Goal: Task Accomplishment & Management: Use online tool/utility

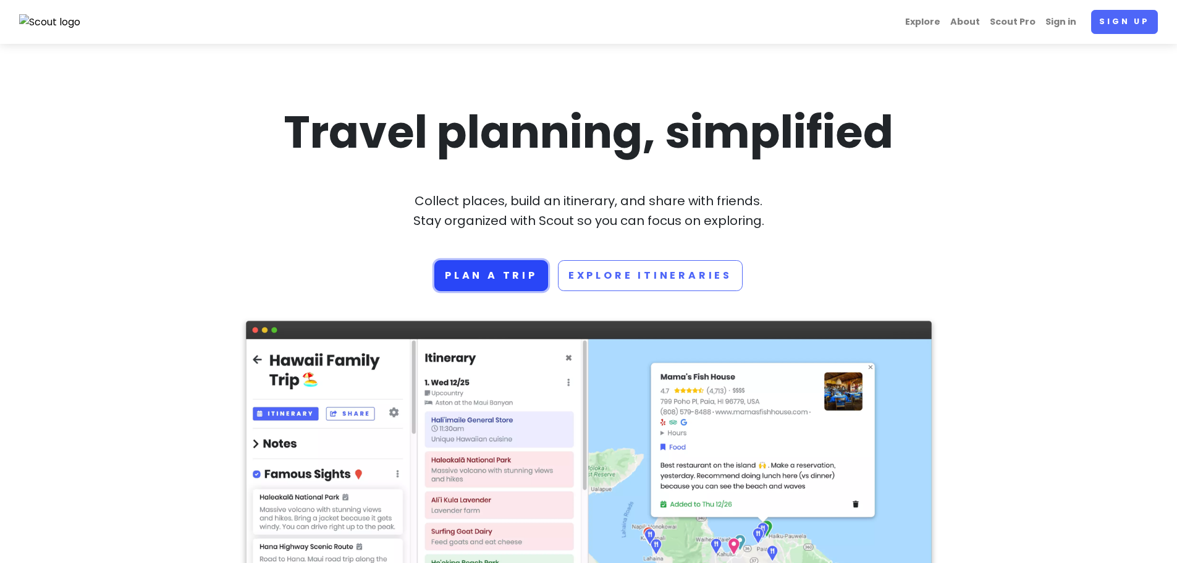
click at [512, 274] on link "Plan a trip" at bounding box center [492, 275] width 114 height 31
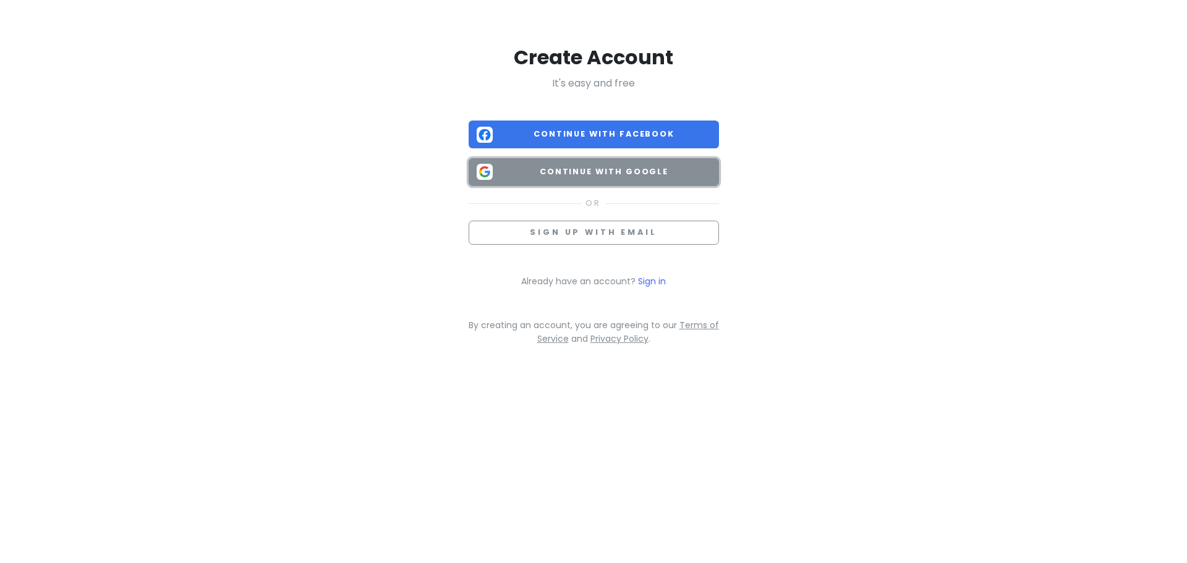
click at [575, 176] on span "Continue with Google" at bounding box center [604, 172] width 213 height 12
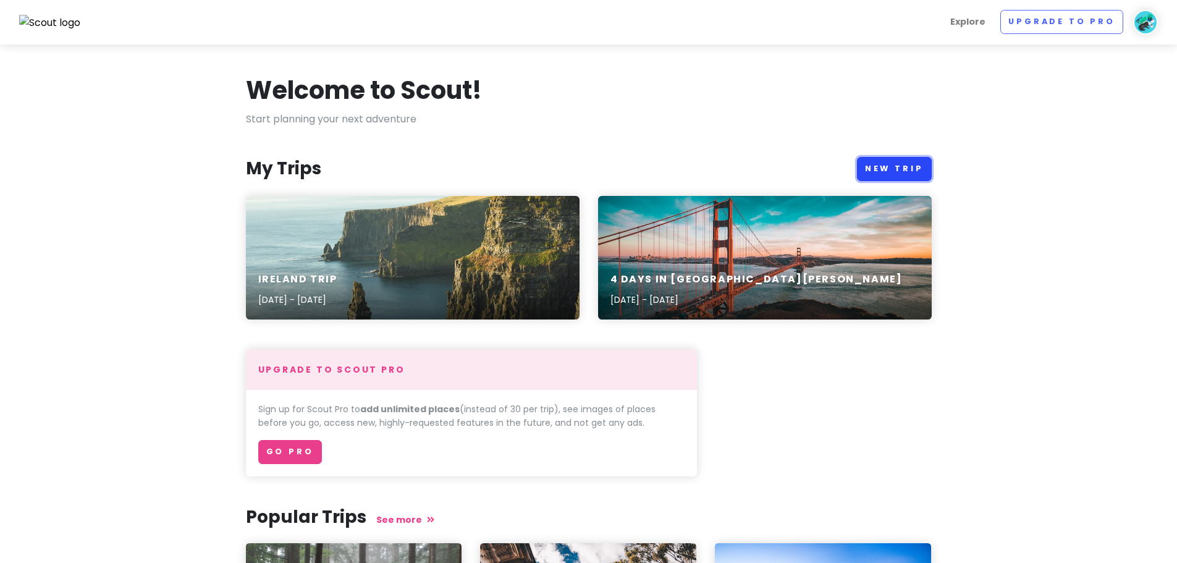
click at [892, 168] on link "New Trip" at bounding box center [894, 169] width 75 height 24
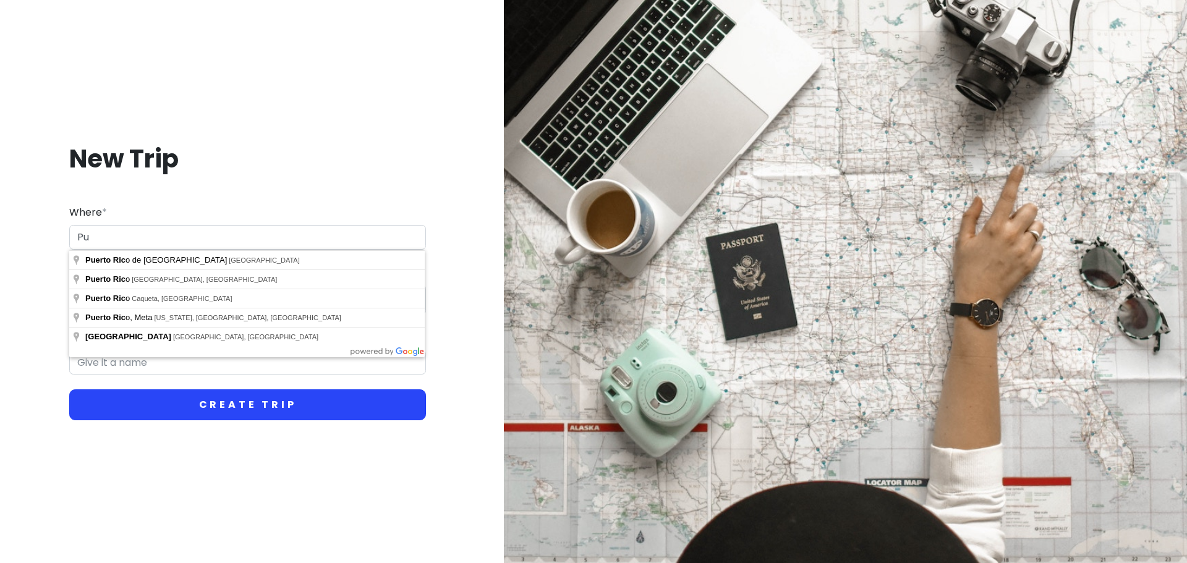
type input "P"
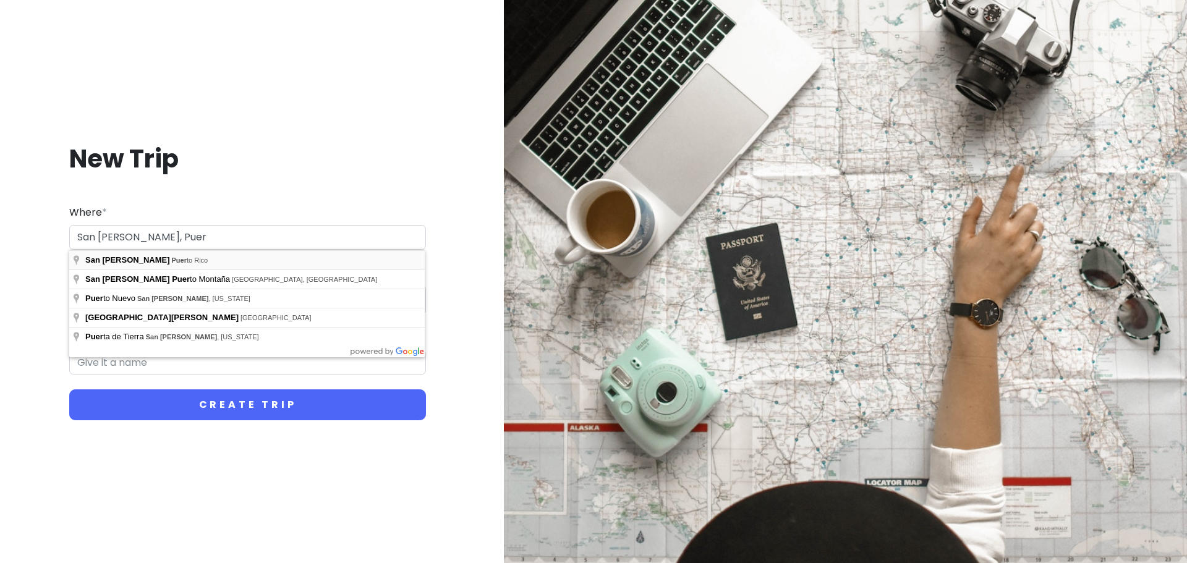
type input "San Juan, Puerto Rico"
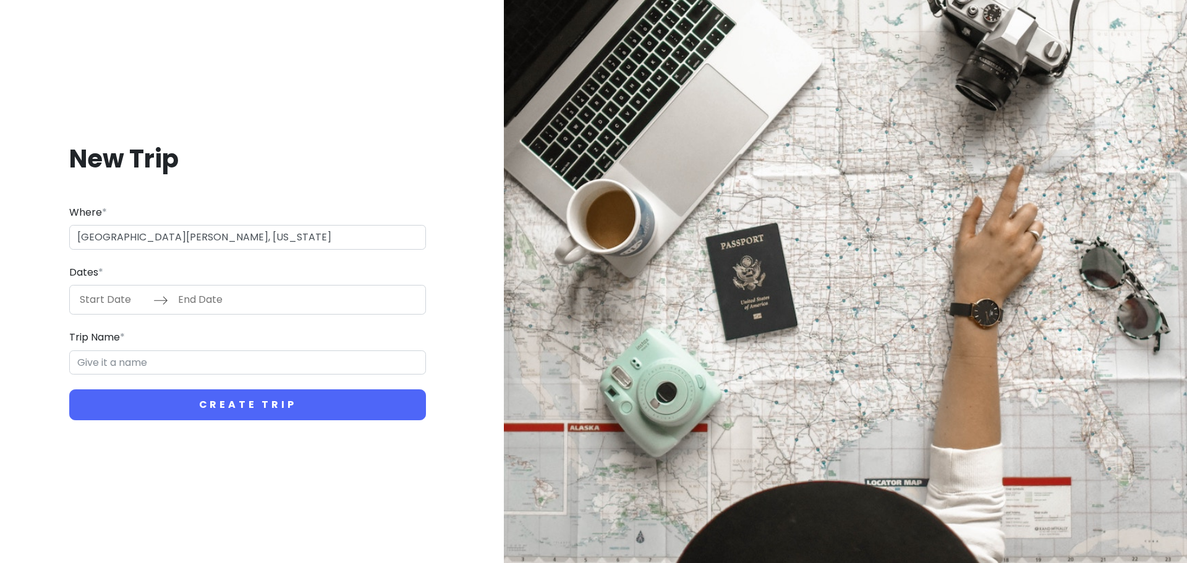
type input "San Juan Trip"
click at [109, 302] on input "Start Date" at bounding box center [113, 300] width 80 height 28
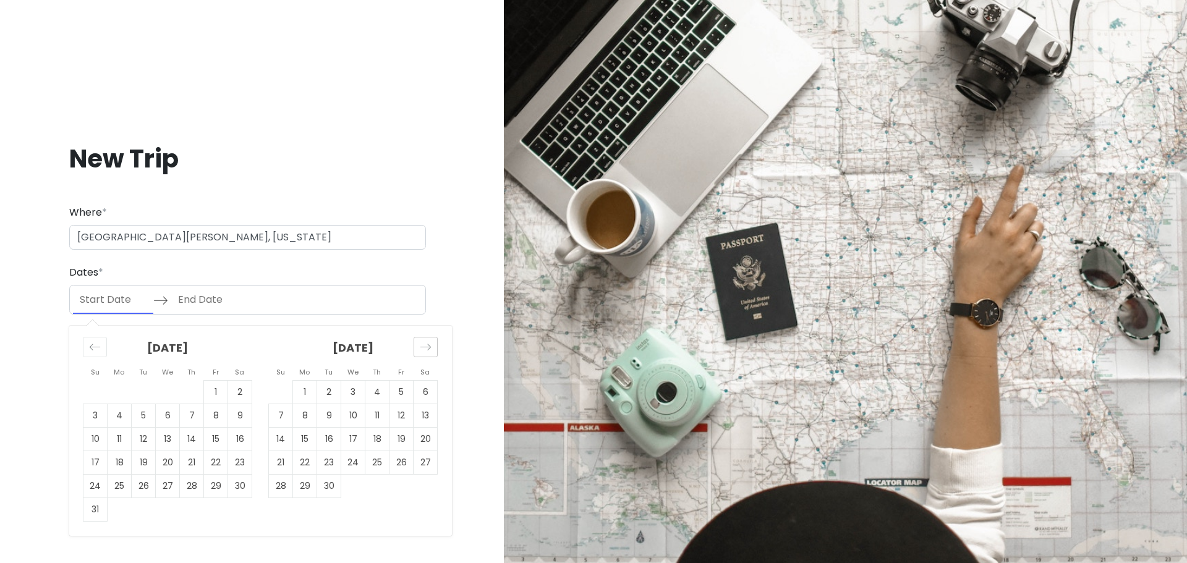
click at [427, 346] on icon "Move forward to switch to the next month." at bounding box center [426, 347] width 12 height 12
click at [426, 346] on icon "Move forward to switch to the next month." at bounding box center [426, 347] width 12 height 12
click at [301, 417] on td "8" at bounding box center [305, 415] width 24 height 23
type input "12/08/2025"
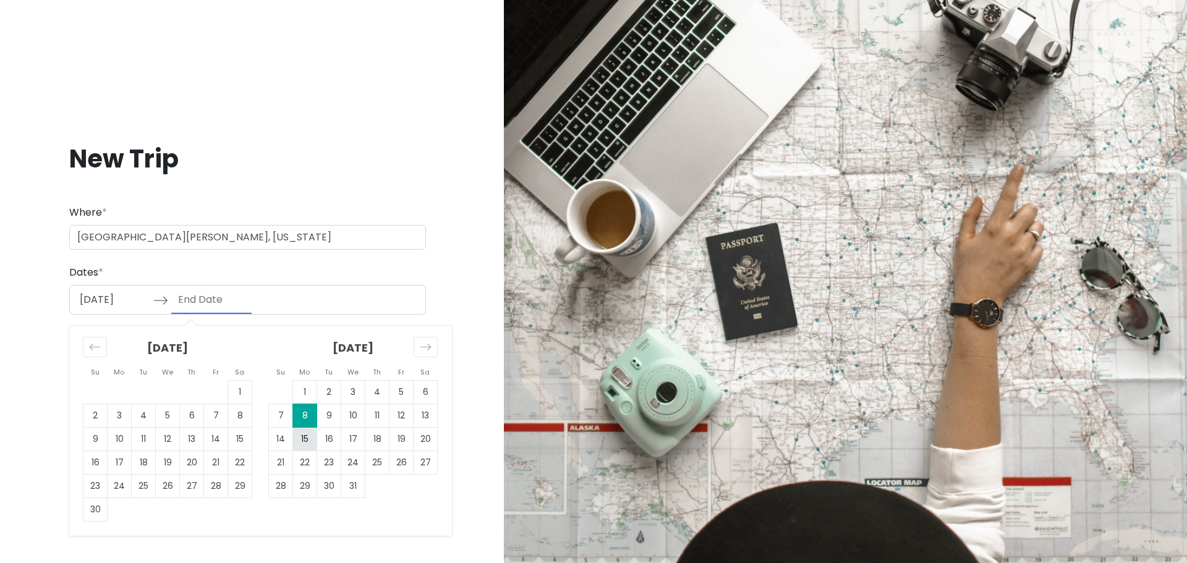
click at [302, 435] on td "15" at bounding box center [305, 439] width 24 height 23
type input "12/15/2025"
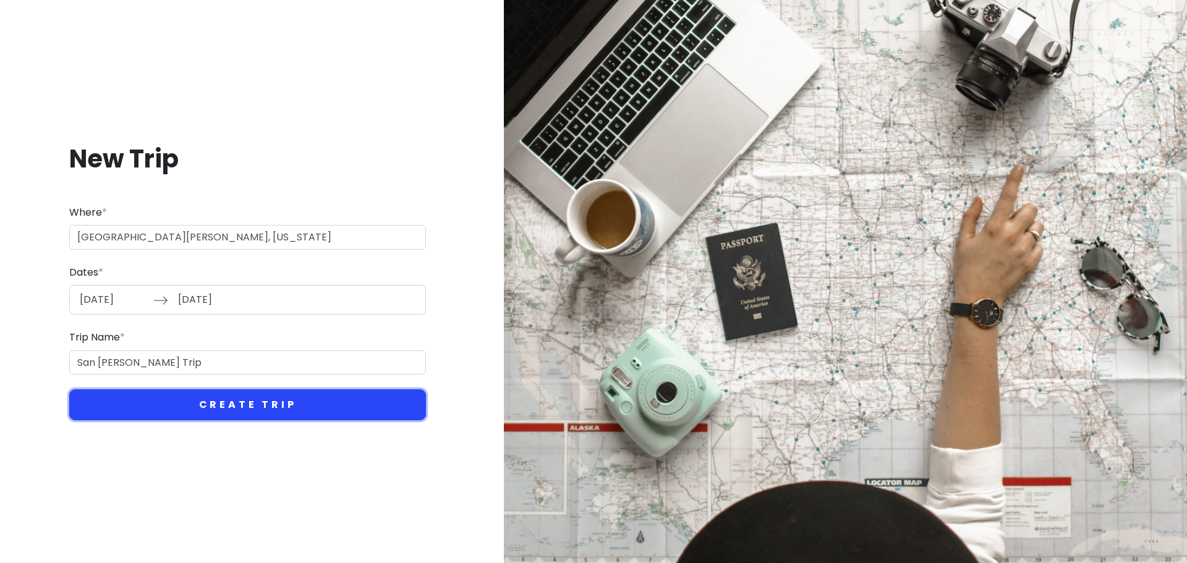
click at [237, 405] on button "Create Trip" at bounding box center [247, 404] width 357 height 31
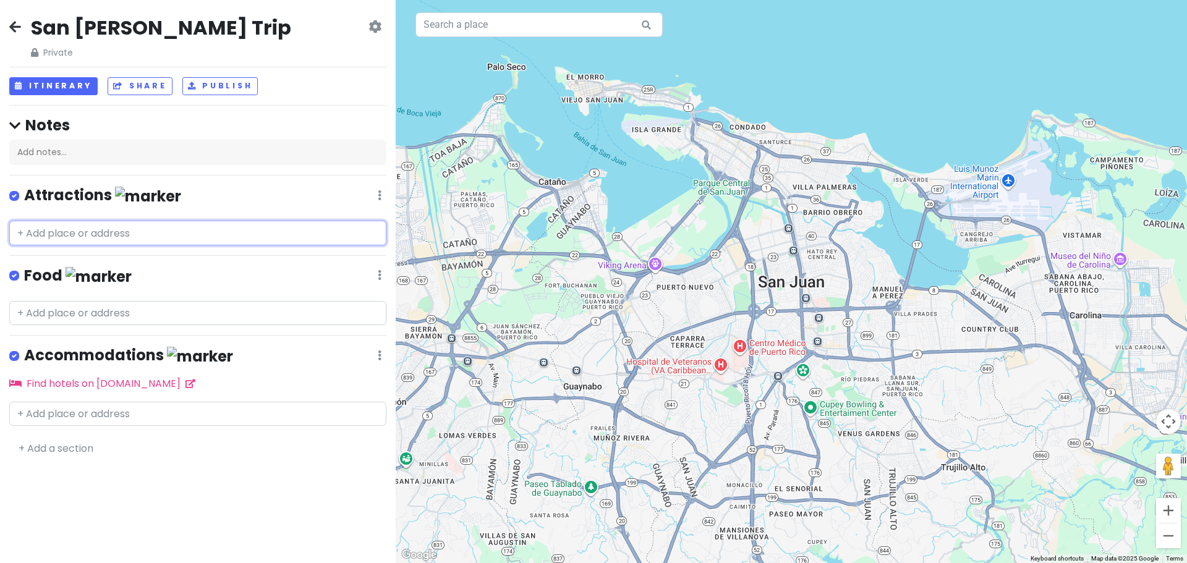
click at [56, 234] on input "text" at bounding box center [197, 233] width 377 height 25
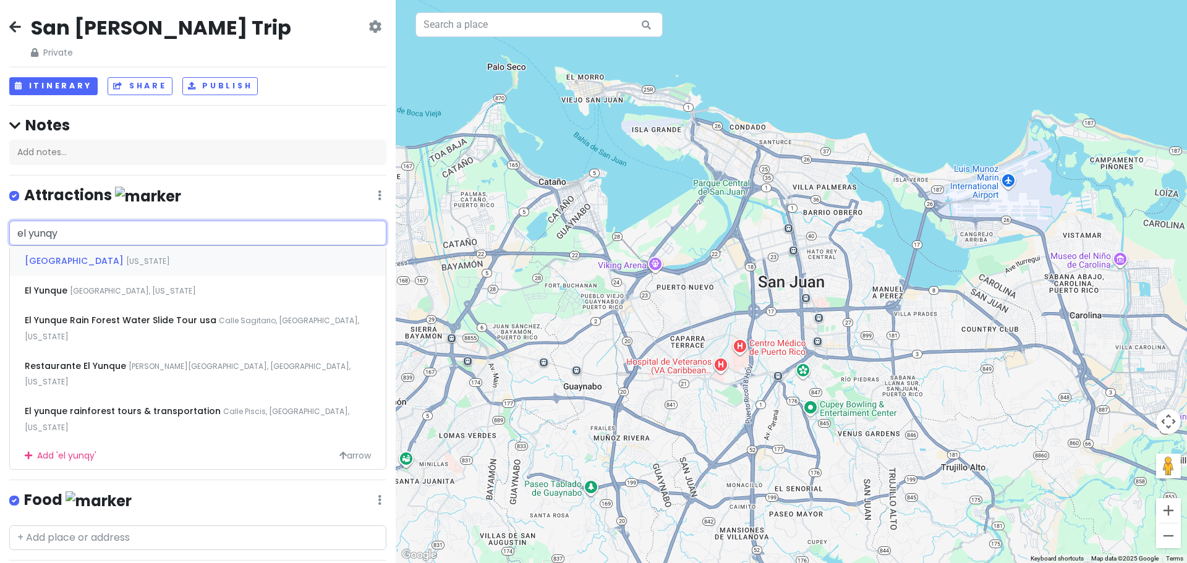
type input "el yunq"
click at [56, 256] on span "El Yunque National Forest" at bounding box center [75, 261] width 101 height 12
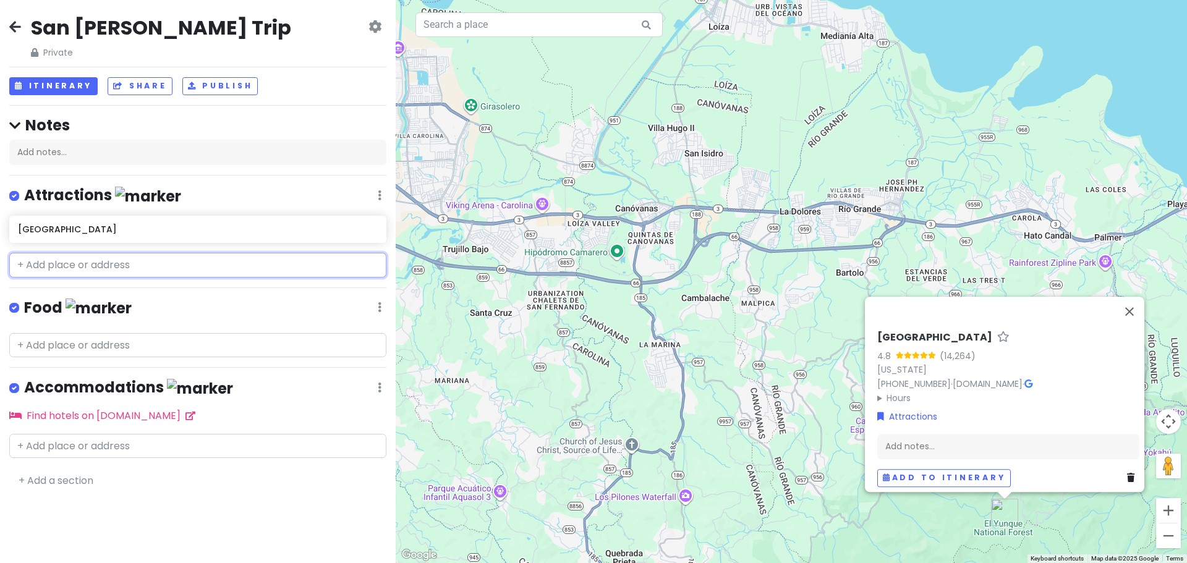
click at [62, 267] on input "text" at bounding box center [197, 265] width 377 height 25
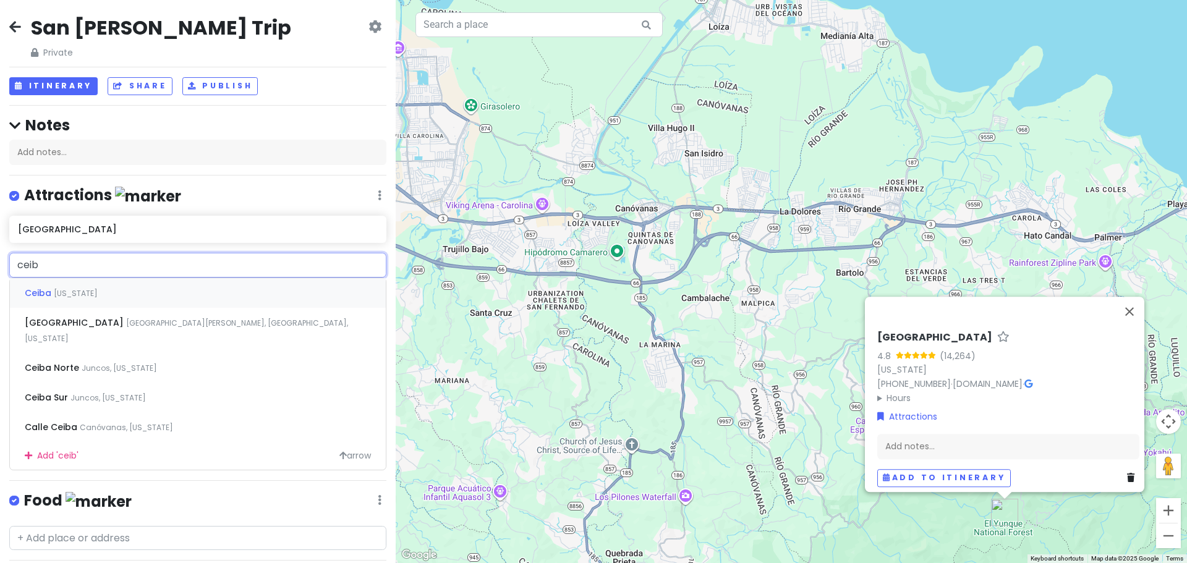
type input "ceiba"
click at [54, 299] on span "Ceiba Ferry Terminal" at bounding box center [39, 293] width 29 height 12
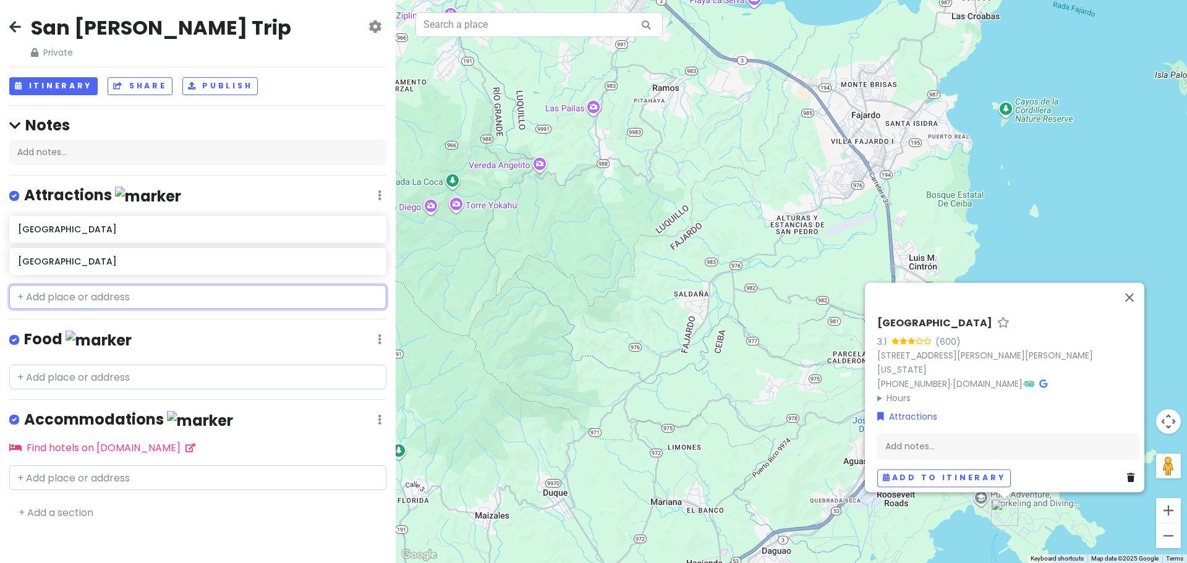
click at [40, 300] on input "text" at bounding box center [197, 297] width 377 height 25
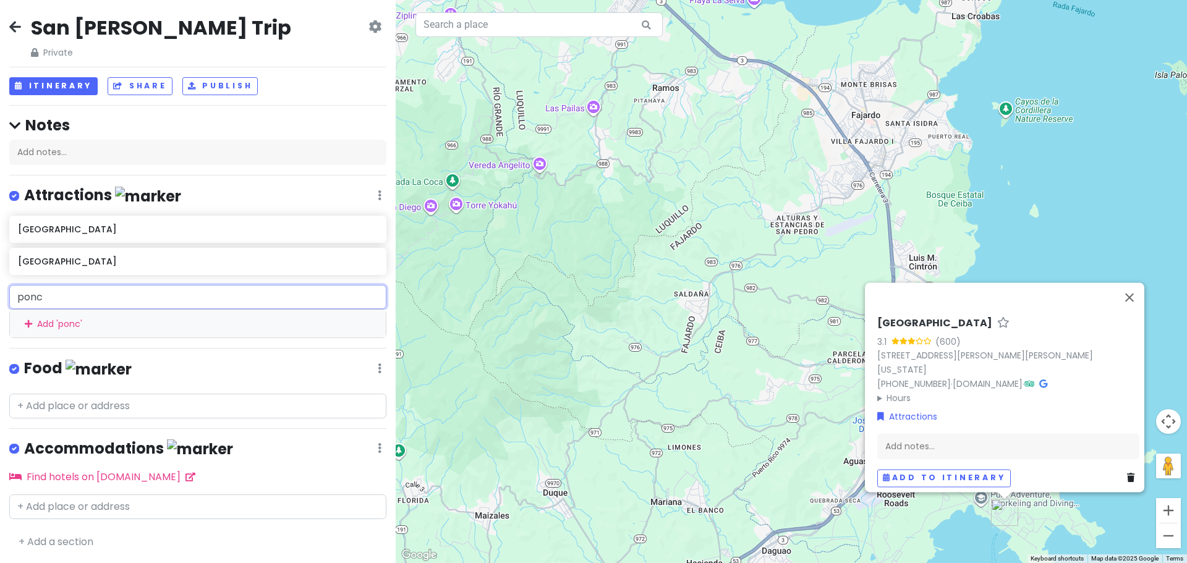
type input "ponce"
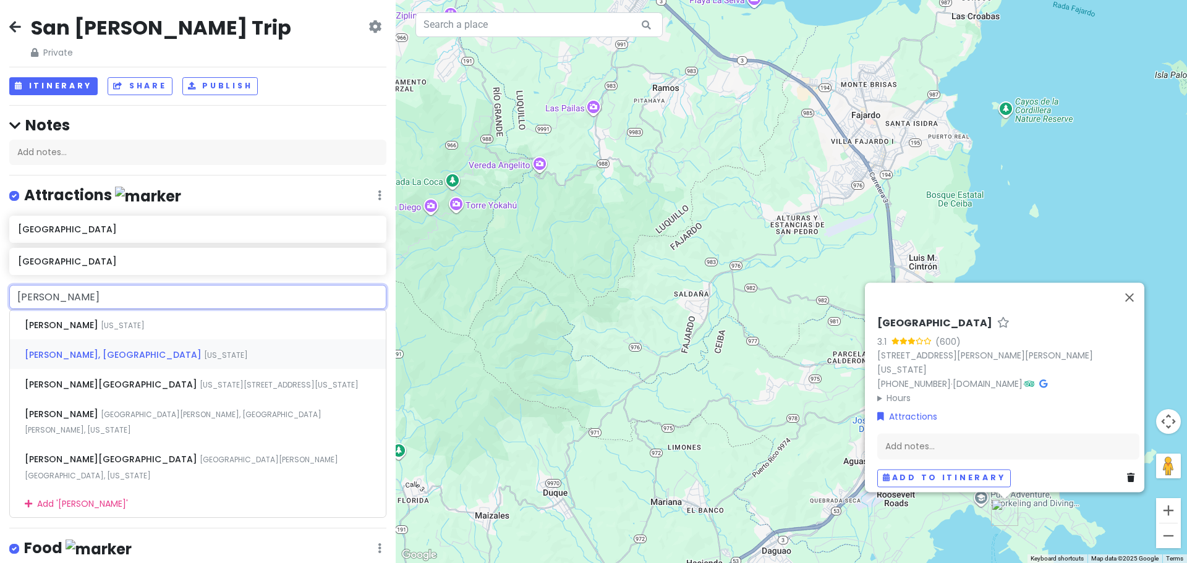
click at [43, 331] on span "Ponce, PR" at bounding box center [63, 325] width 76 height 12
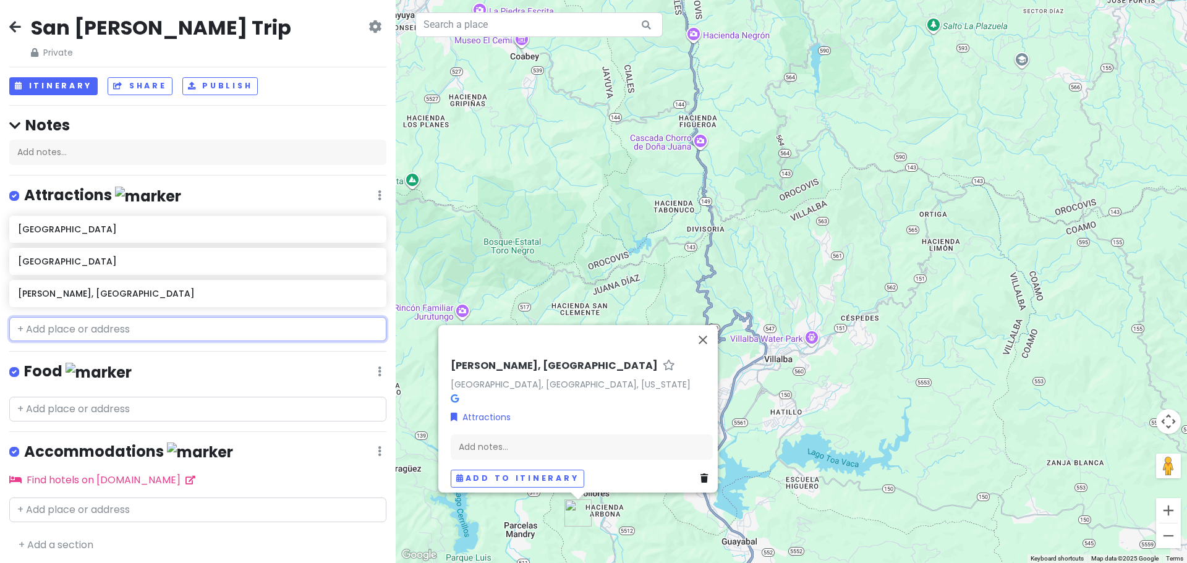
click at [41, 329] on input "text" at bounding box center [197, 329] width 377 height 25
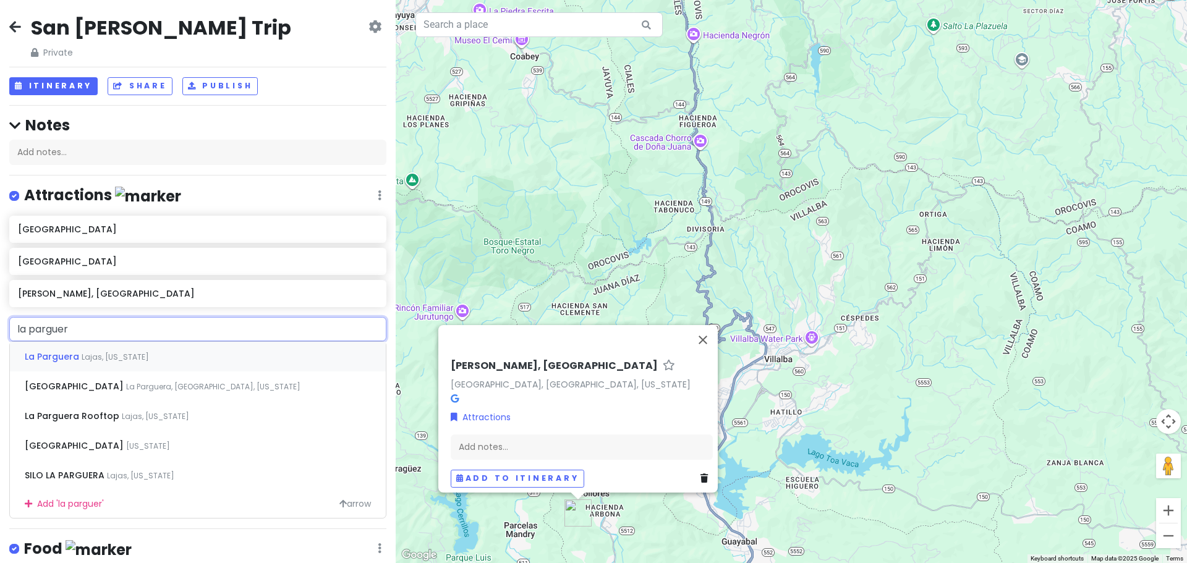
type input "la parguera"
click at [38, 363] on span "La Parguera Natural Reserve" at bounding box center [53, 356] width 57 height 12
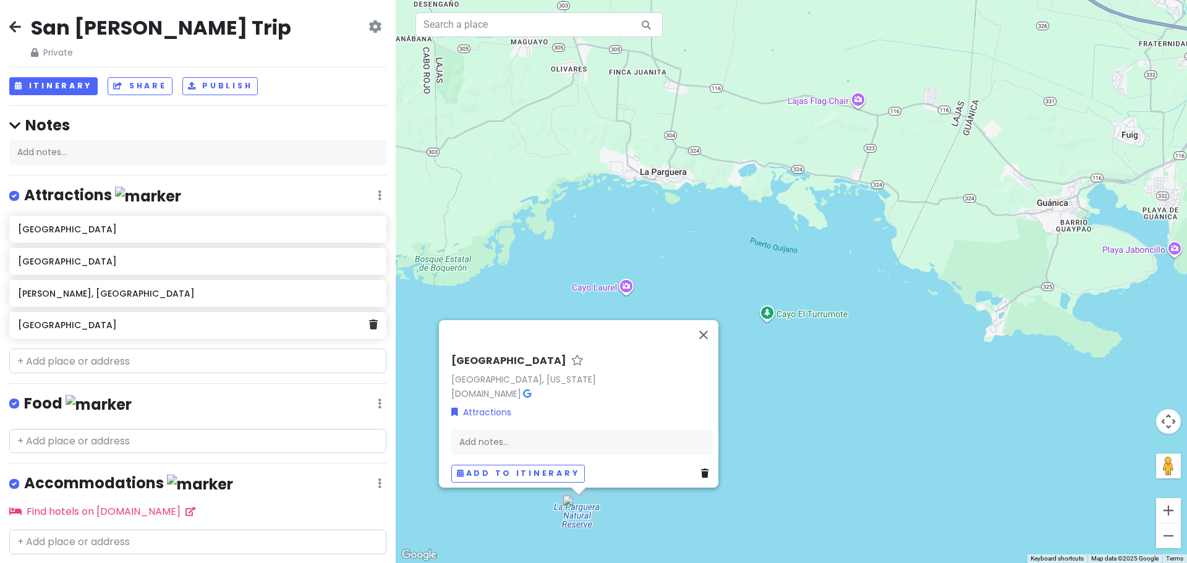
click at [156, 330] on div "La Parguera Natural Reserve" at bounding box center [193, 325] width 350 height 17
click at [369, 326] on icon at bounding box center [373, 325] width 9 height 10
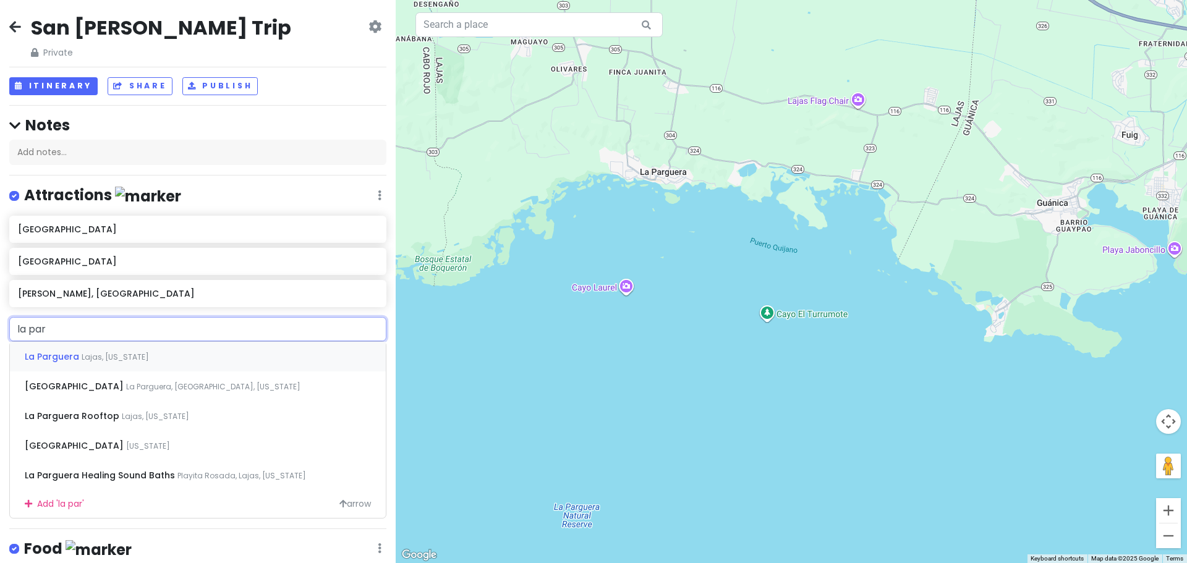
type input "la parg"
click at [46, 354] on span "La Parguera" at bounding box center [53, 356] width 57 height 12
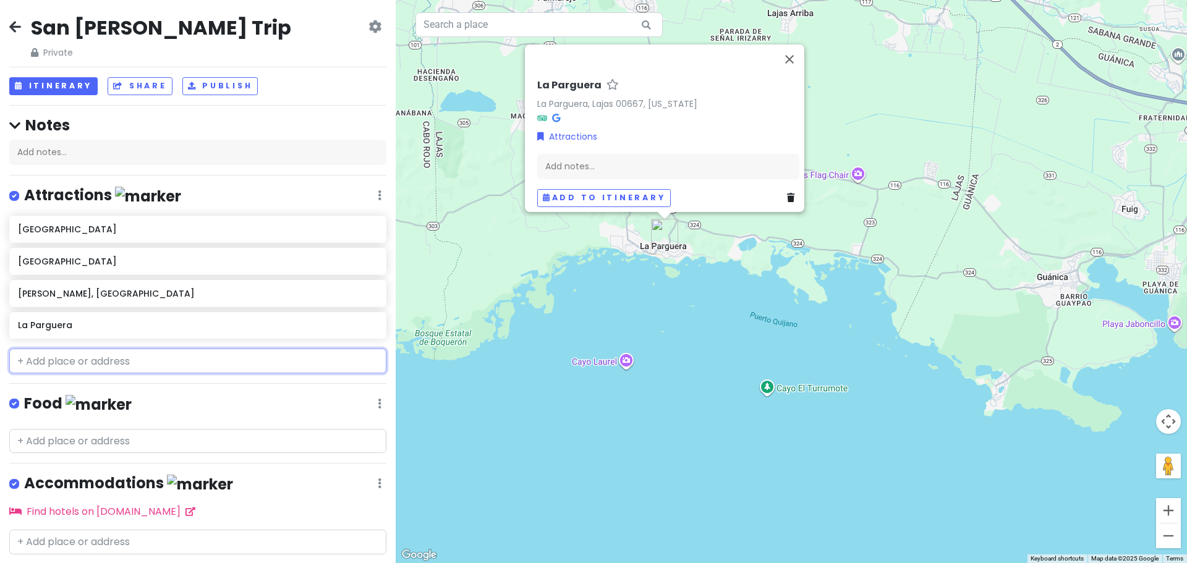
click at [45, 358] on input "text" at bounding box center [197, 361] width 377 height 25
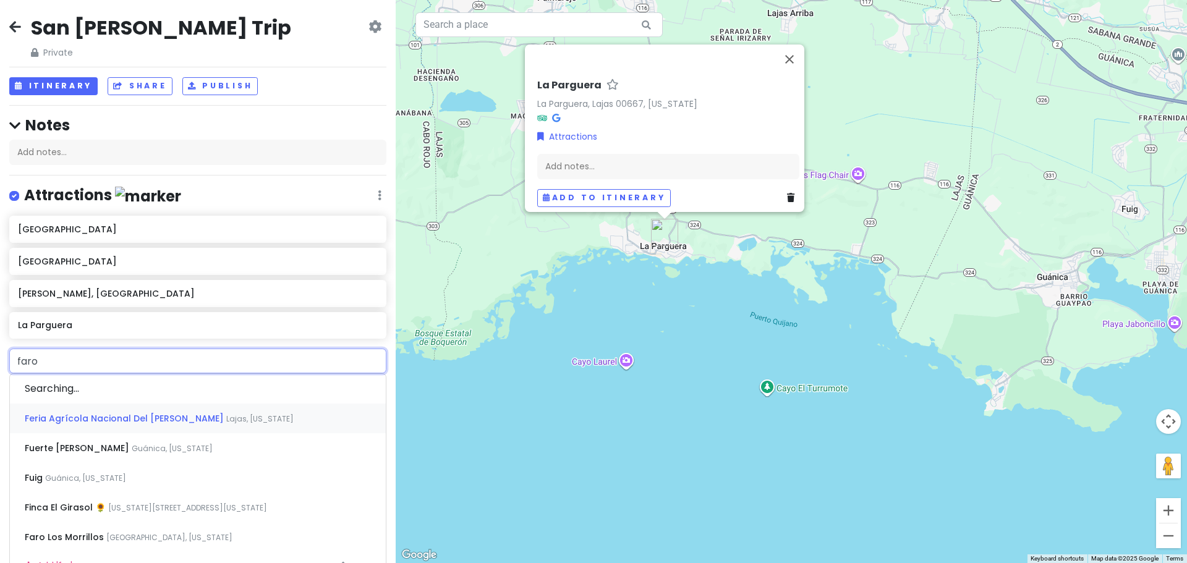
type input "faro"
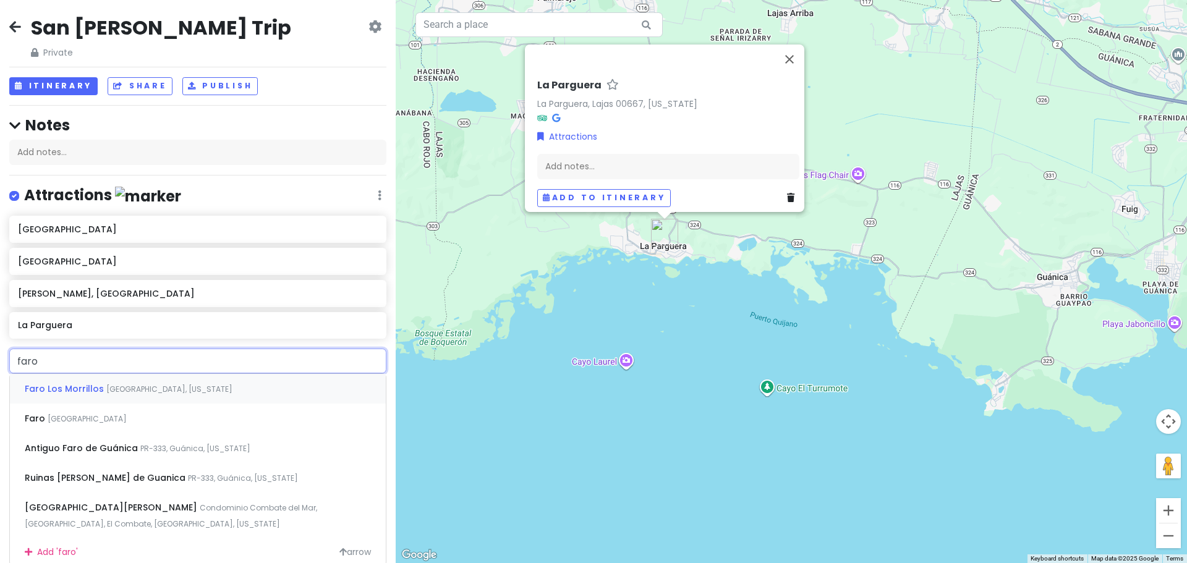
click at [42, 384] on span "Faro Los Morrillos" at bounding box center [66, 389] width 82 height 12
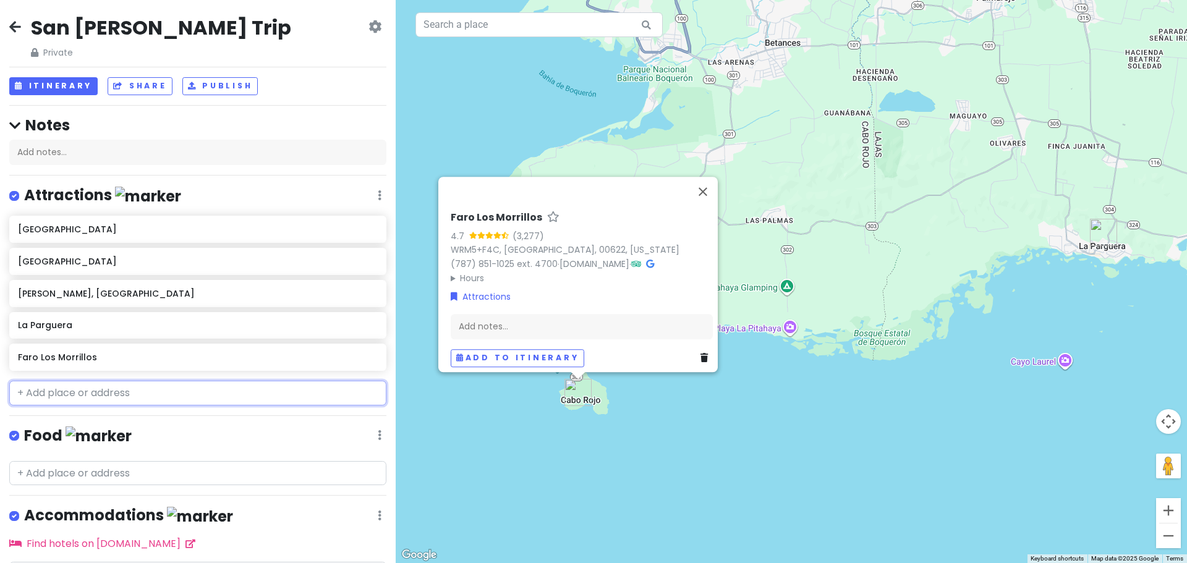
click at [42, 392] on input "text" at bounding box center [197, 393] width 377 height 25
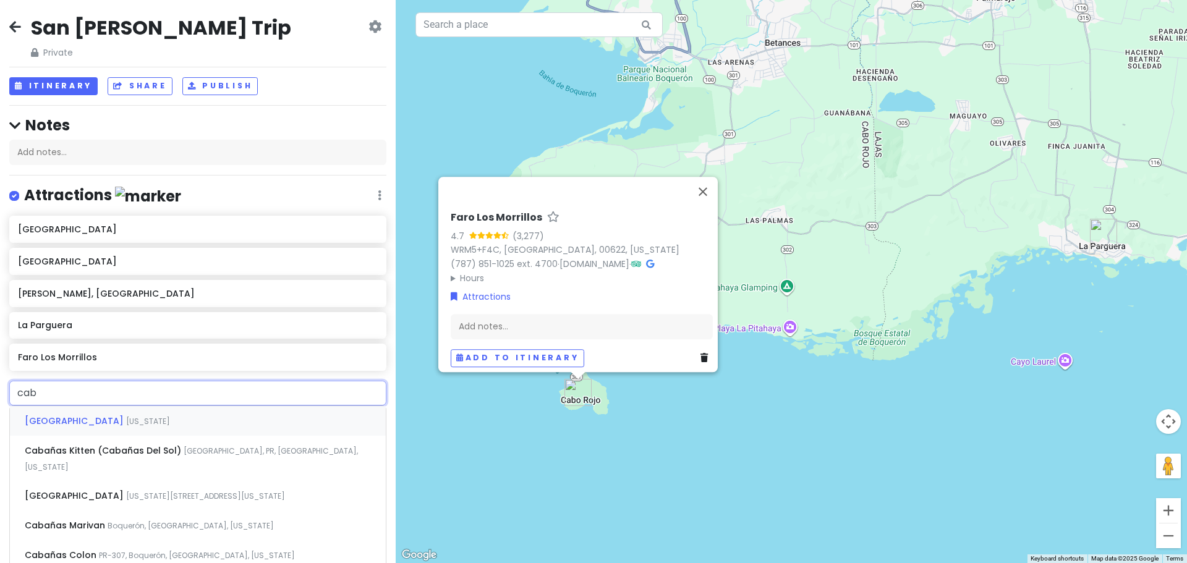
type input "cabo"
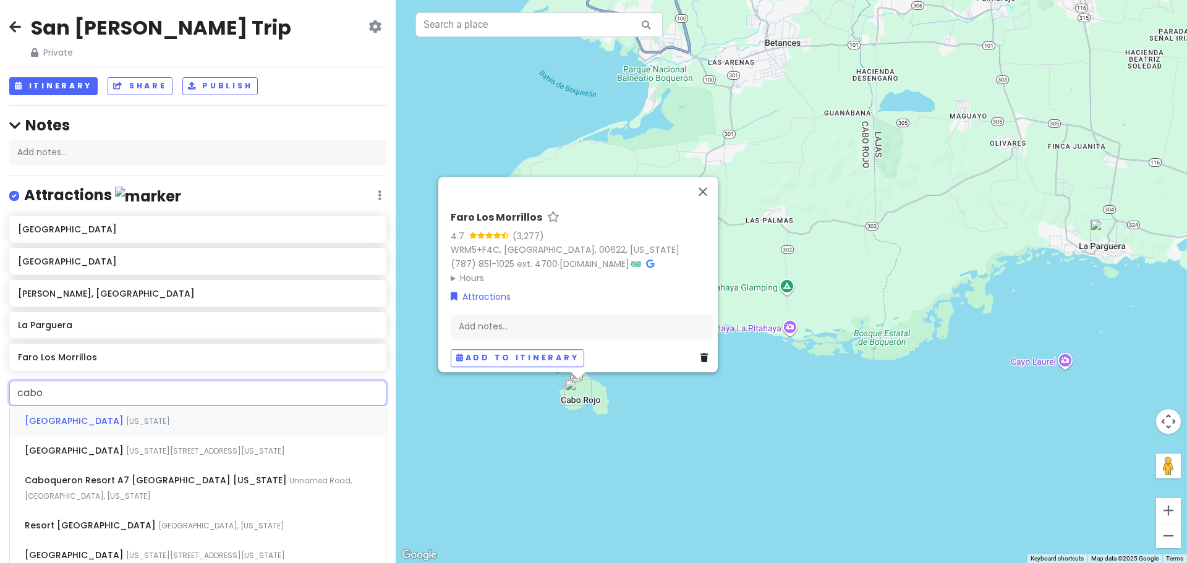
click at [49, 420] on span "Cabo Rojo" at bounding box center [75, 421] width 101 height 12
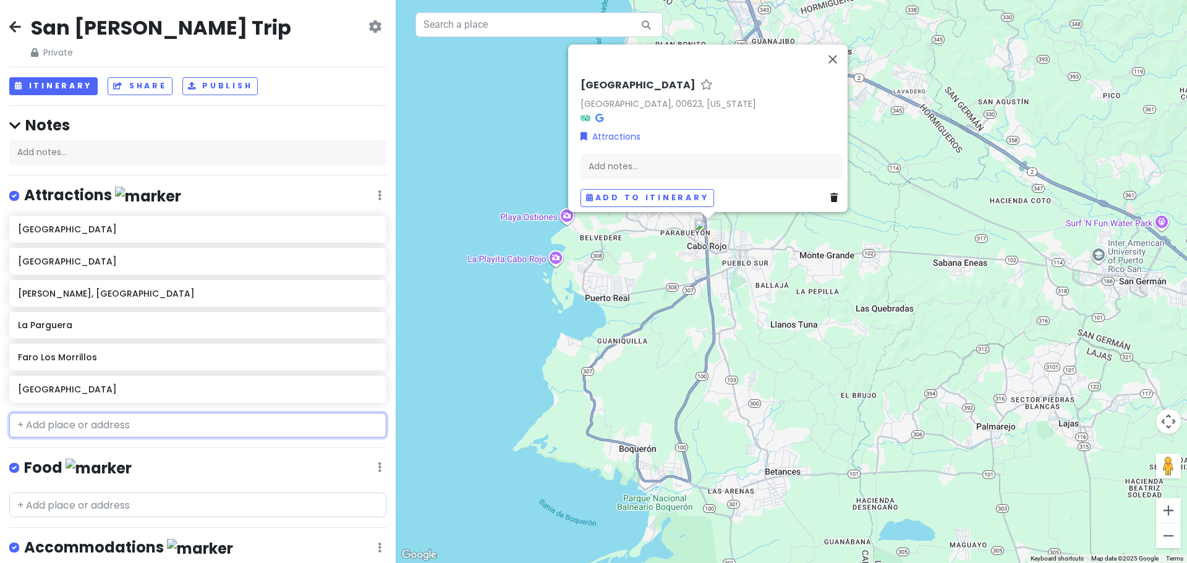
click at [51, 423] on input "text" at bounding box center [197, 425] width 377 height 25
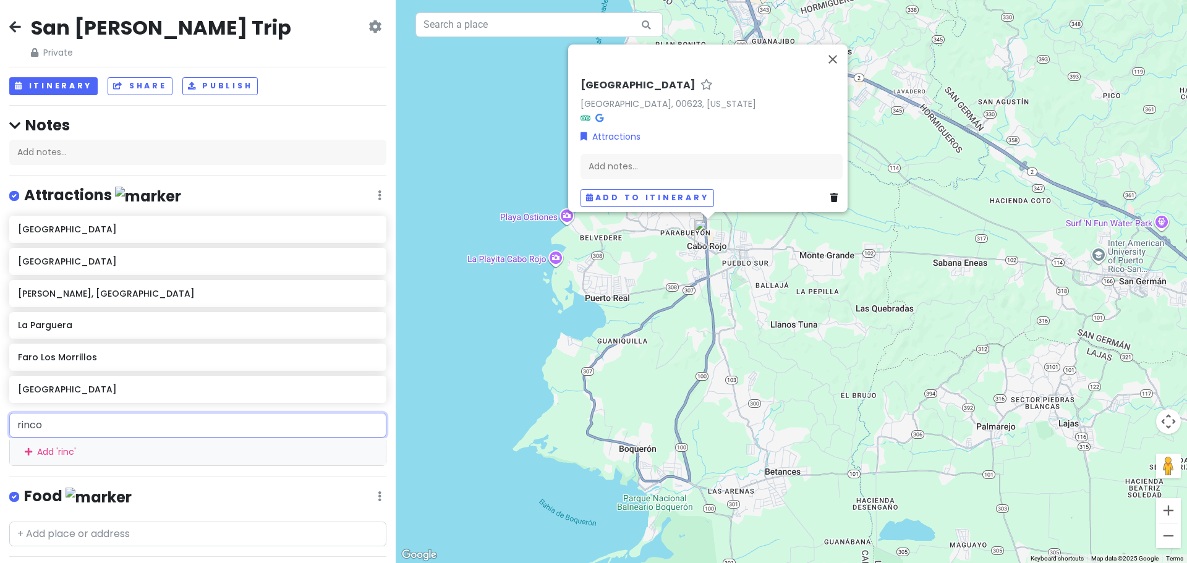
type input "rincon"
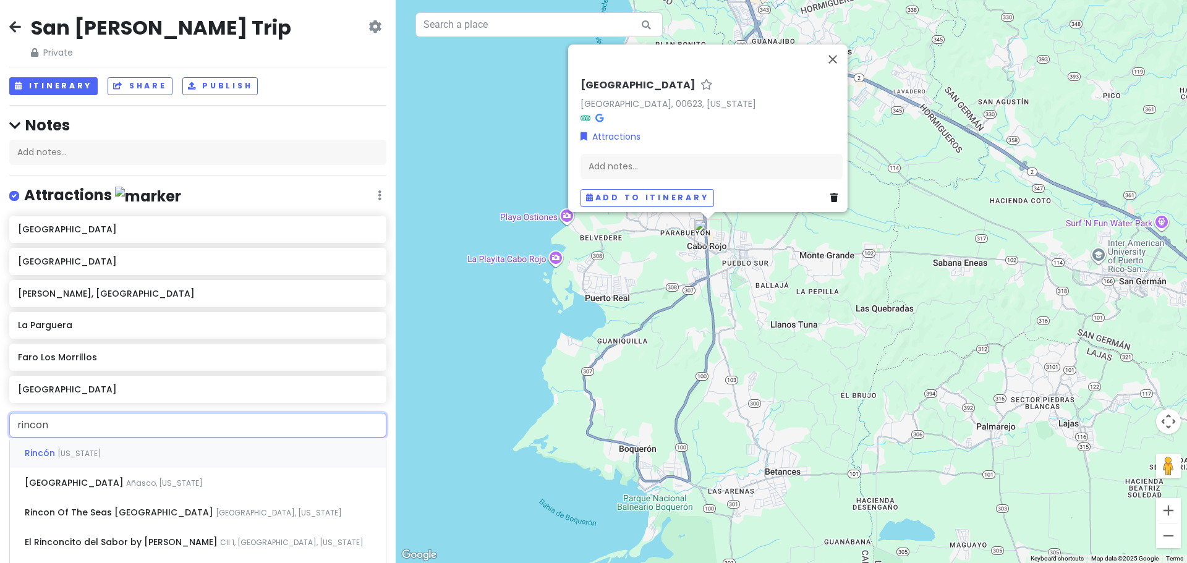
click at [46, 454] on span "Rincón" at bounding box center [41, 453] width 33 height 12
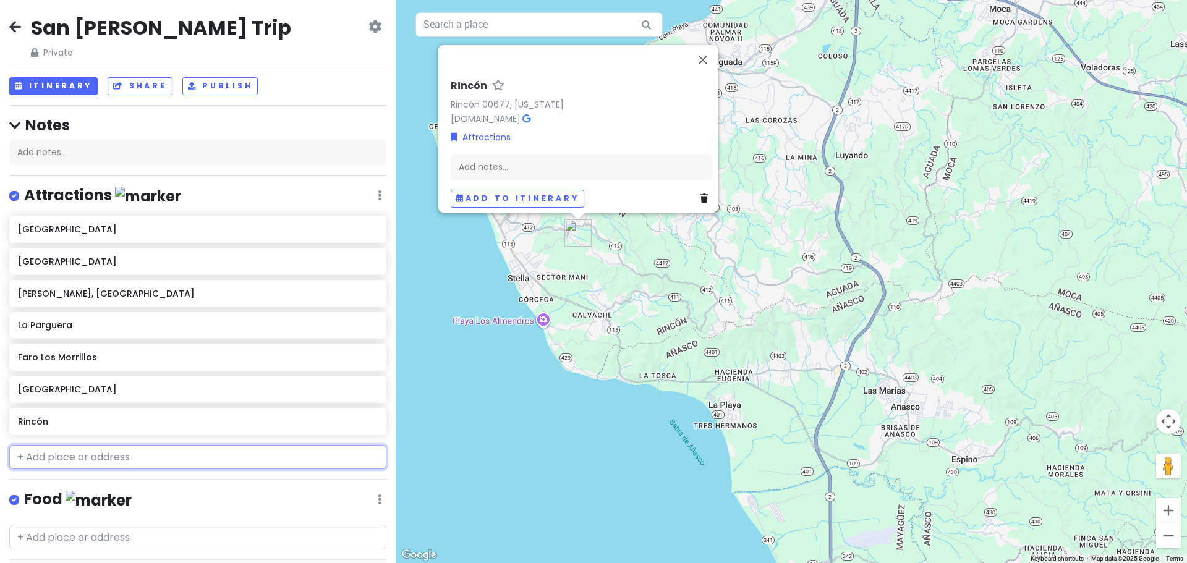
click at [46, 454] on input "text" at bounding box center [197, 457] width 377 height 25
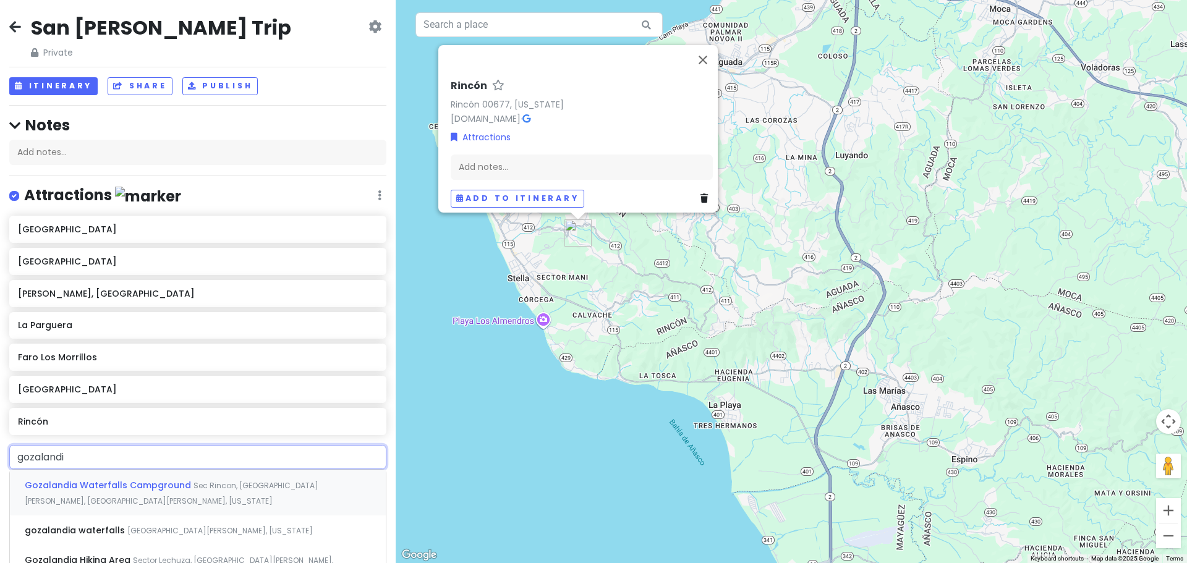
type input "gozalandia"
click at [50, 491] on span "gozalandia waterfalls" at bounding box center [109, 485] width 169 height 12
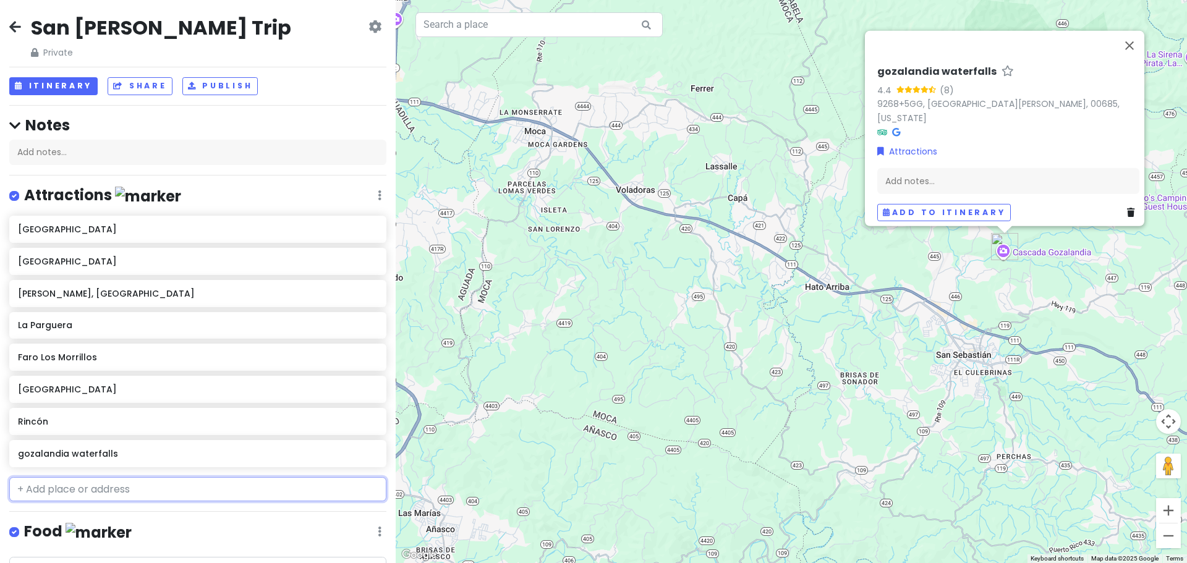
click at [86, 490] on input "text" at bounding box center [197, 489] width 377 height 25
type input "cuevas are"
click at [93, 515] on span "Cuevas Arenales" at bounding box center [63, 517] width 76 height 12
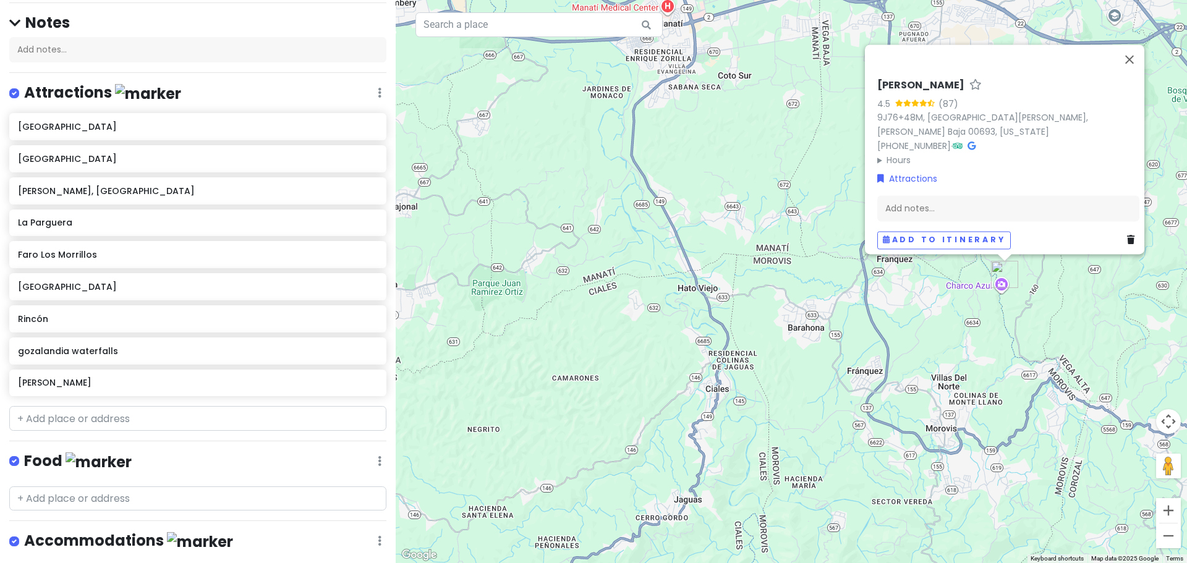
scroll to position [119, 0]
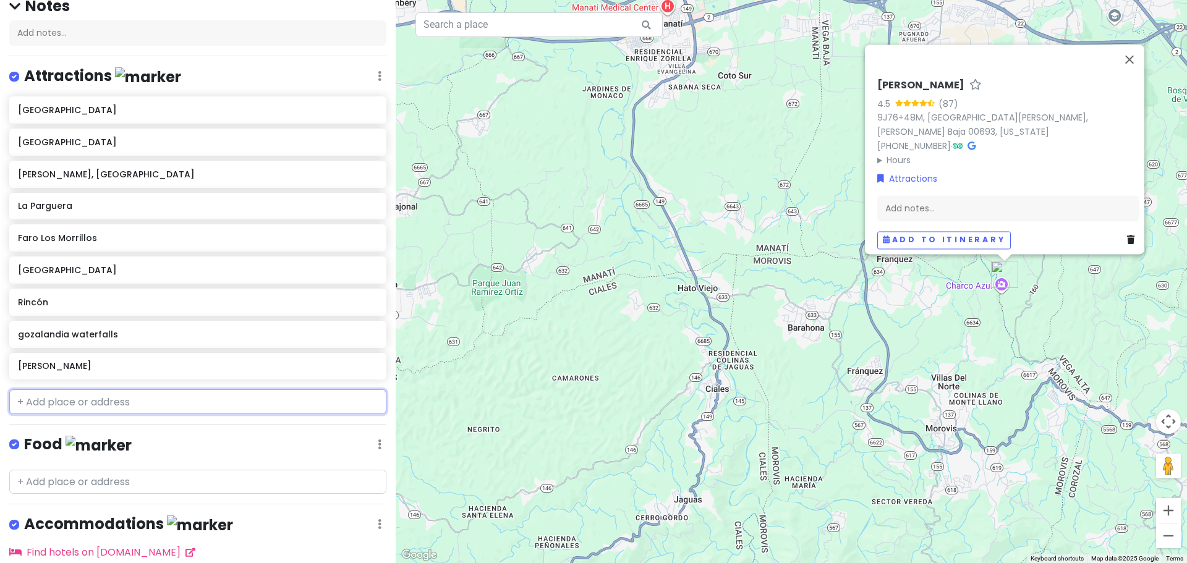
click at [62, 403] on input "text" at bounding box center [197, 401] width 377 height 25
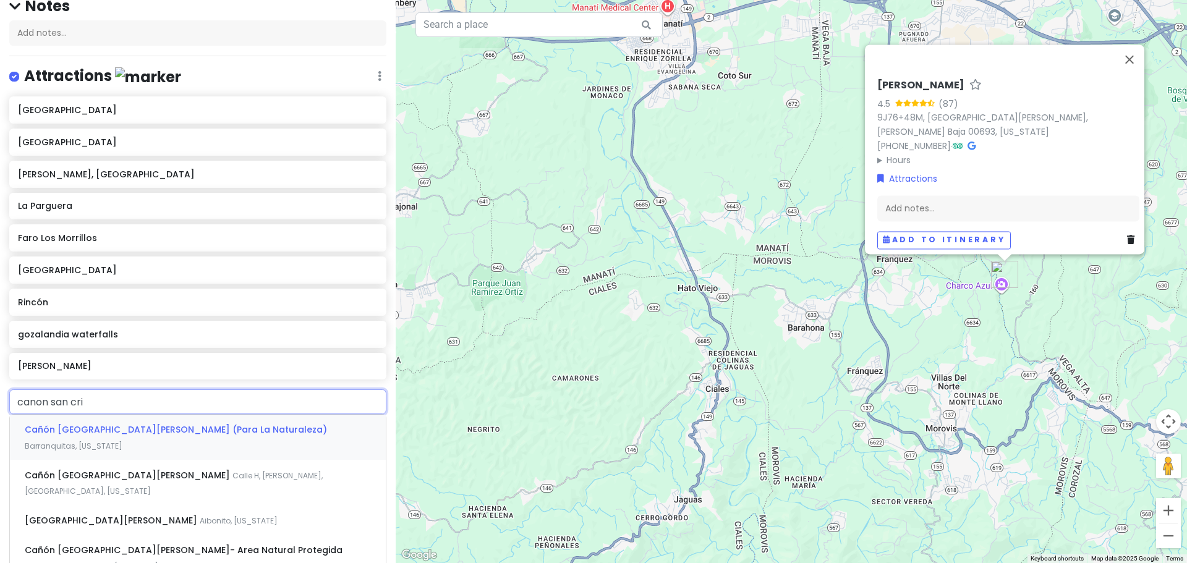
type input "canon san cris"
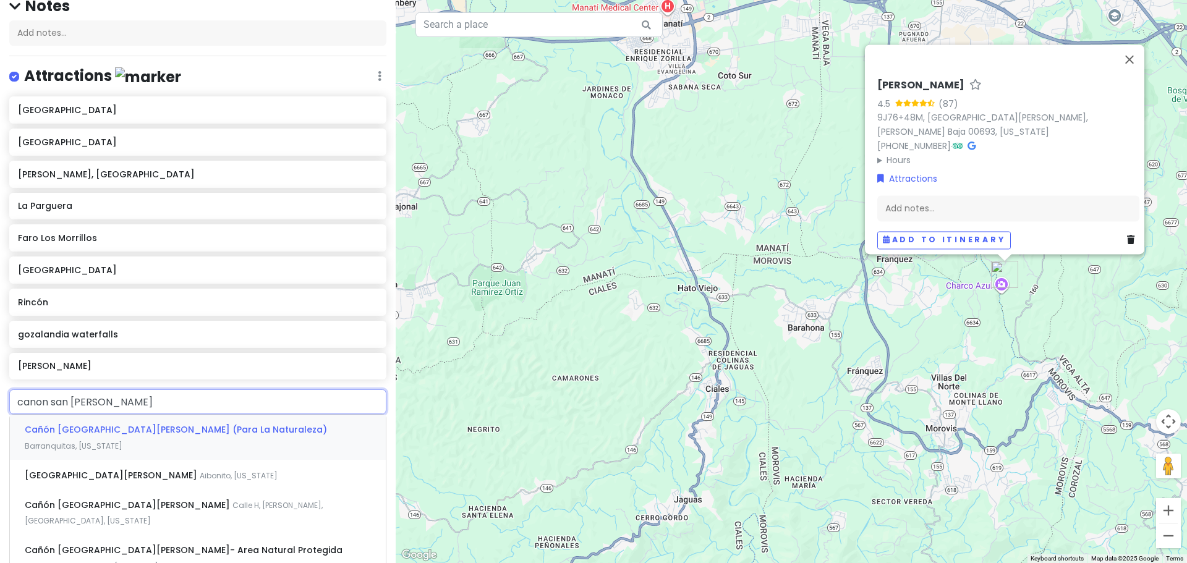
click at [75, 426] on span "Cañón San Cristóbal (Para La Naturaleza)" at bounding box center [176, 429] width 302 height 12
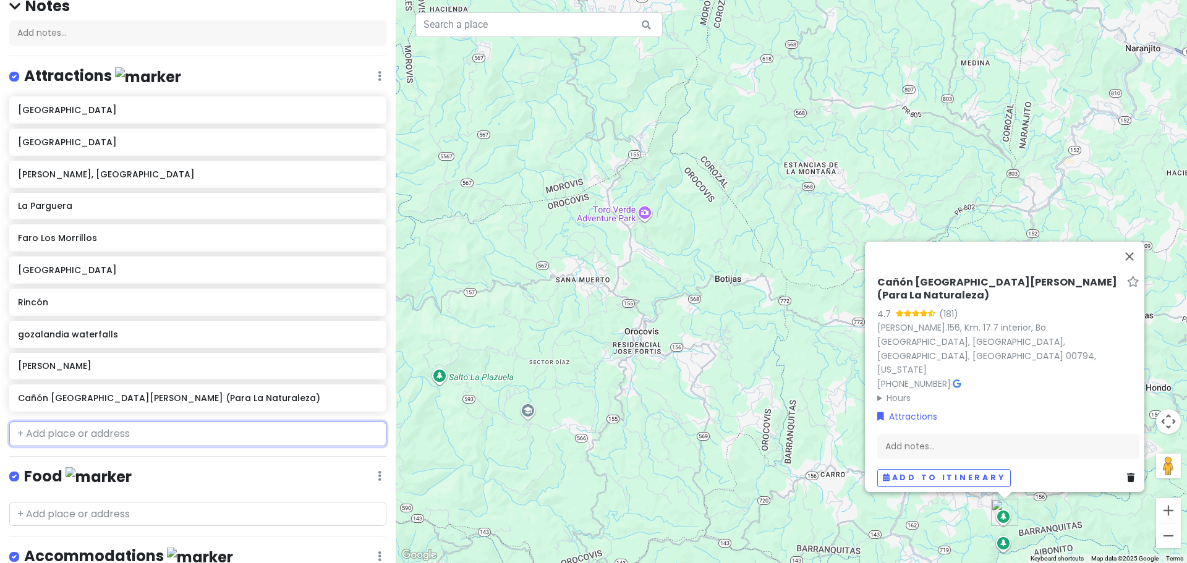
click at [70, 433] on input "text" at bounding box center [197, 434] width 377 height 25
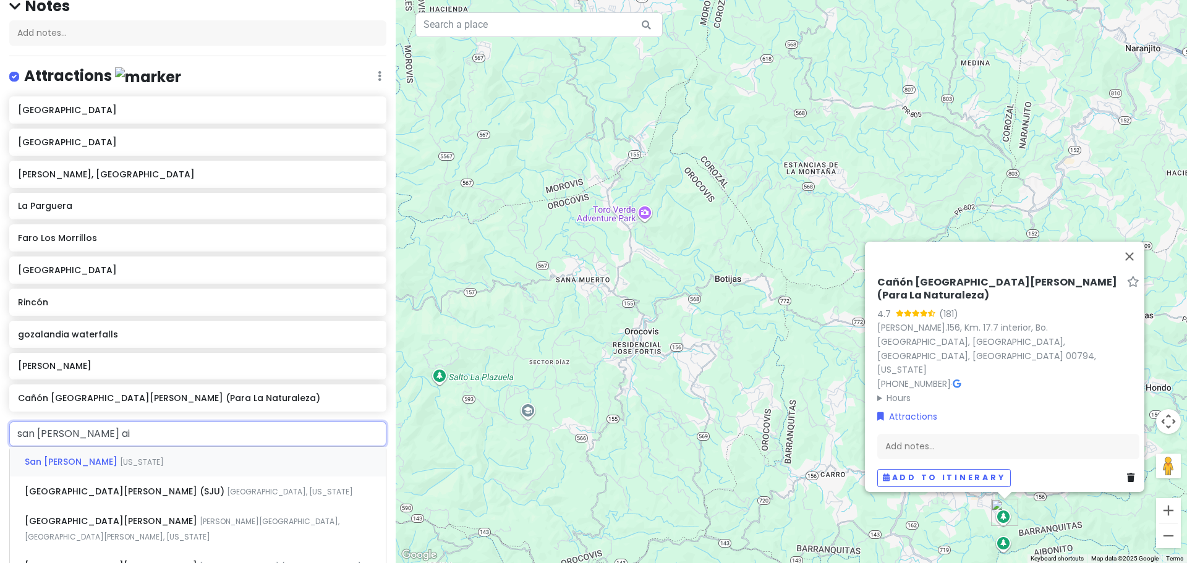
type input "san juan air"
click at [90, 465] on span "San-Juan Airport (SJU)" at bounding box center [126, 462] width 202 height 12
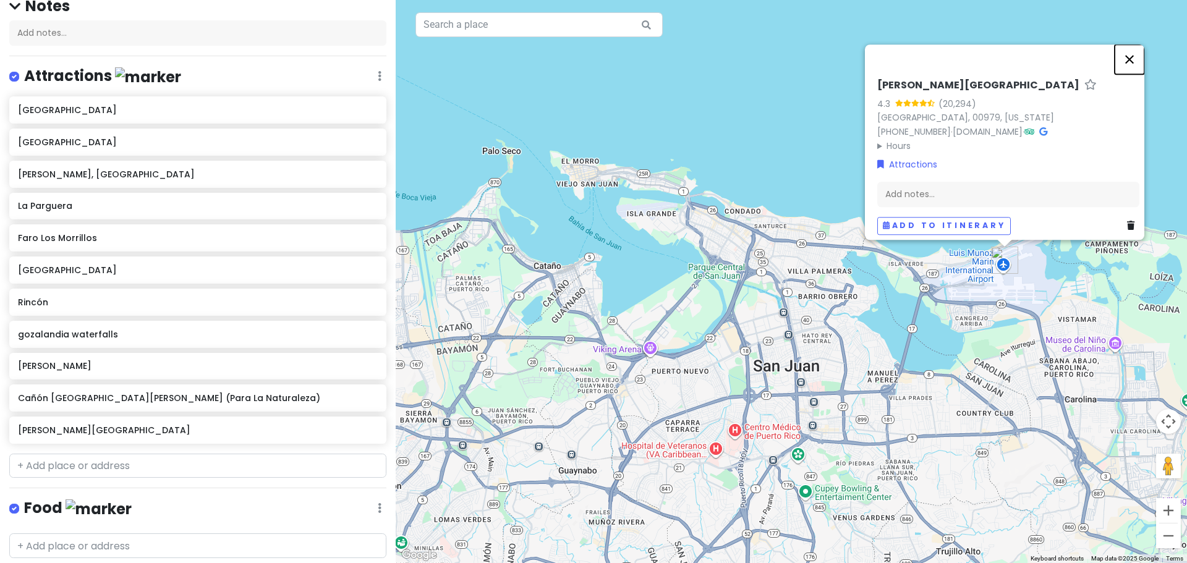
click at [1136, 53] on button "Close" at bounding box center [1129, 60] width 30 height 30
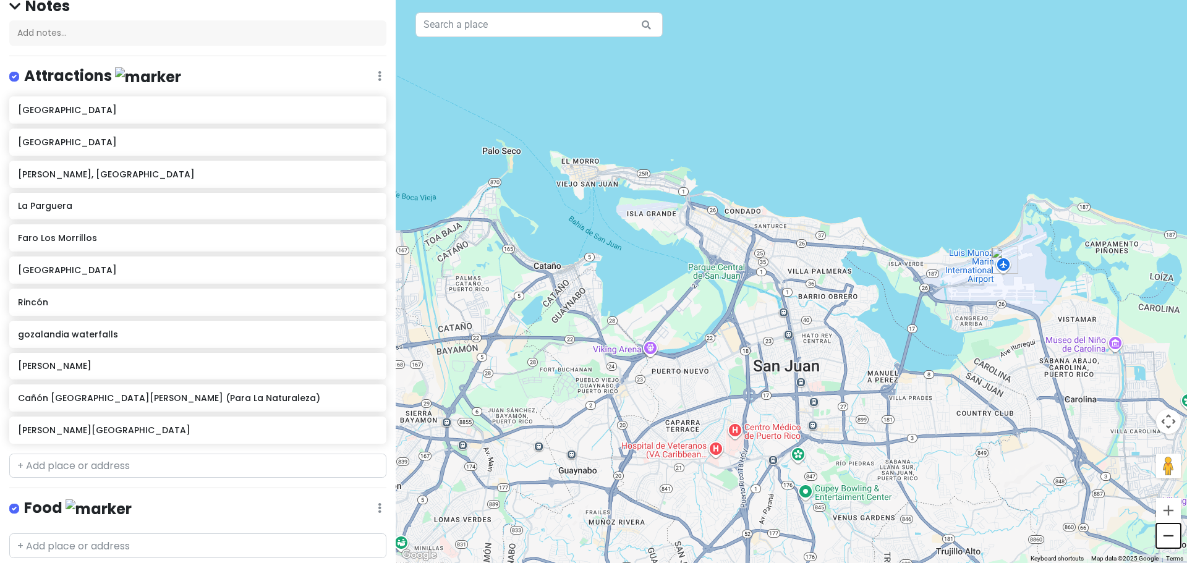
click at [1164, 536] on button "Zoom out" at bounding box center [1168, 536] width 25 height 25
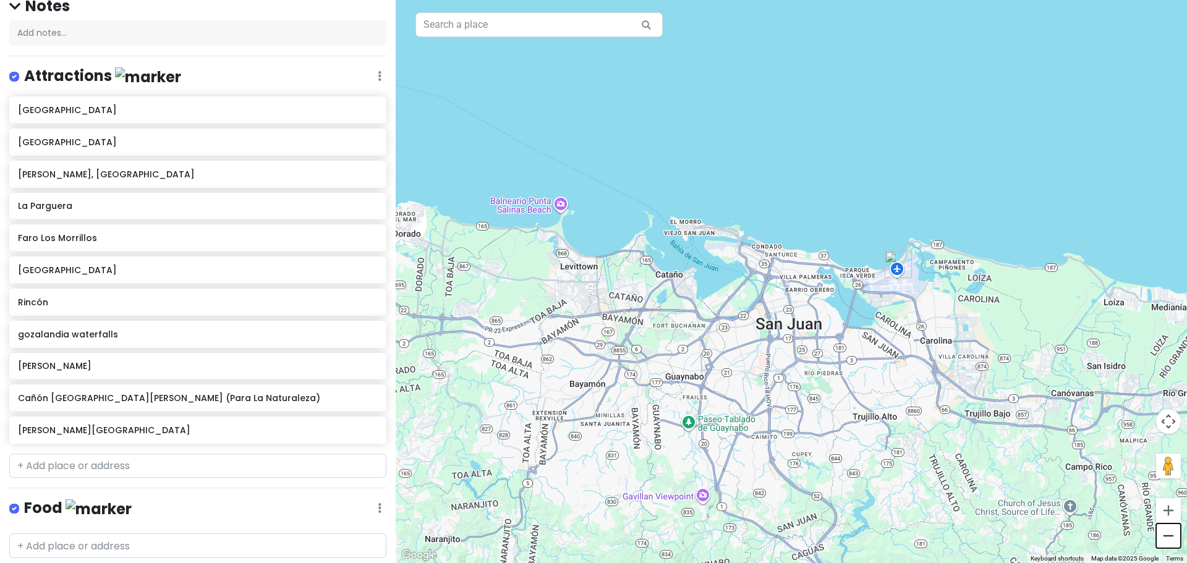
click at [1165, 536] on button "Zoom out" at bounding box center [1168, 536] width 25 height 25
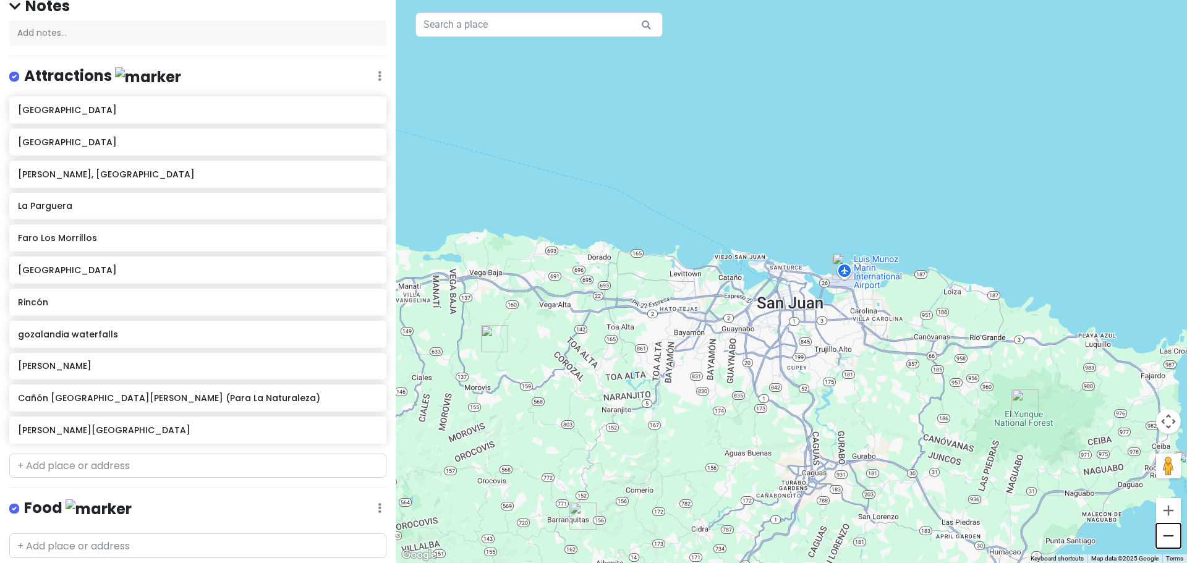
click at [1165, 536] on button "Zoom out" at bounding box center [1168, 536] width 25 height 25
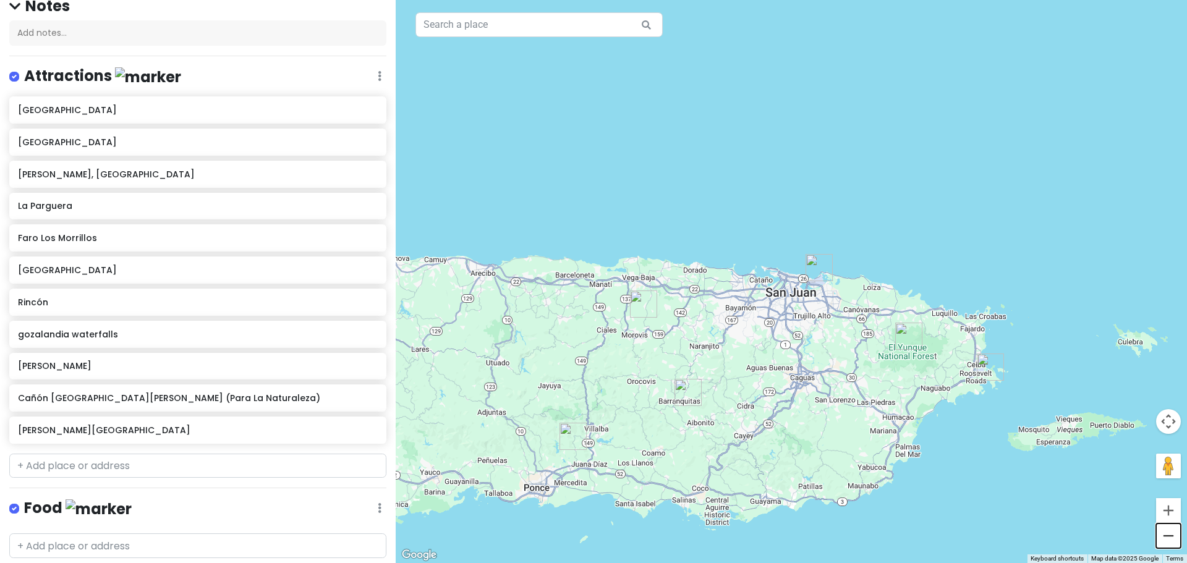
click at [1165, 536] on button "Zoom out" at bounding box center [1168, 536] width 25 height 25
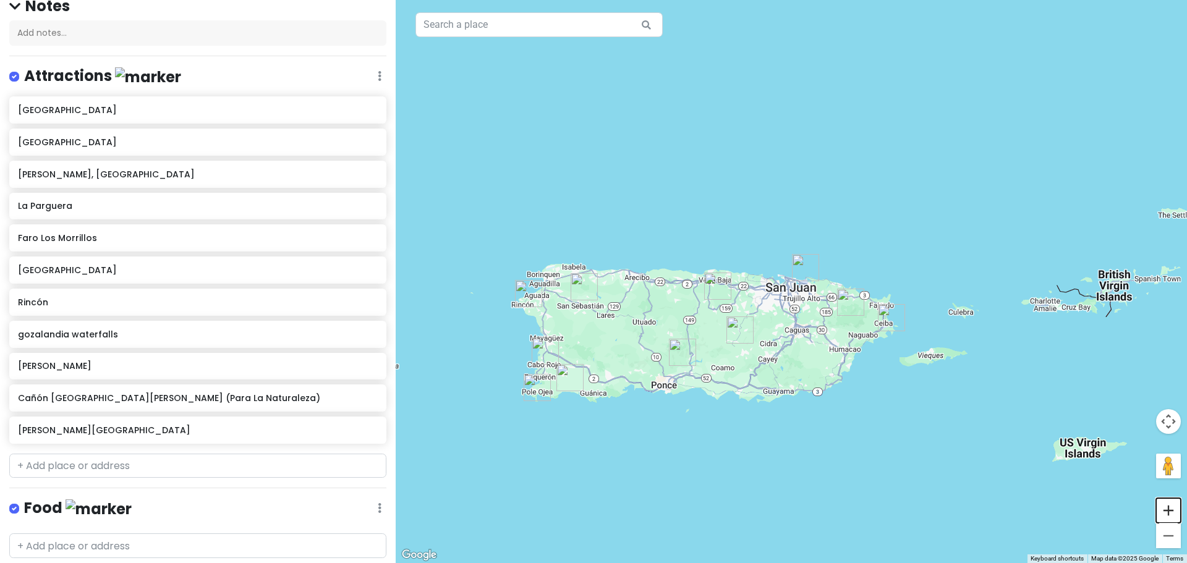
click at [1166, 509] on button "Zoom in" at bounding box center [1168, 510] width 25 height 25
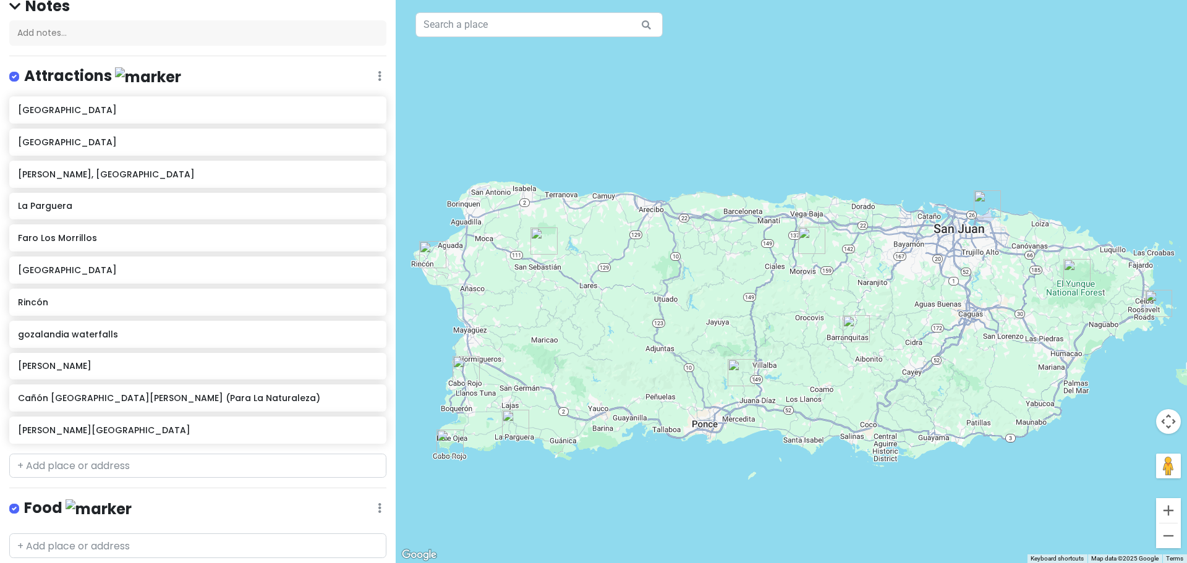
drag, startPoint x: 698, startPoint y: 148, endPoint x: 868, endPoint y: 83, distance: 181.4
click at [868, 83] on div at bounding box center [791, 281] width 791 height 563
click at [29, 175] on h6 "Ponce, PR" at bounding box center [193, 174] width 350 height 11
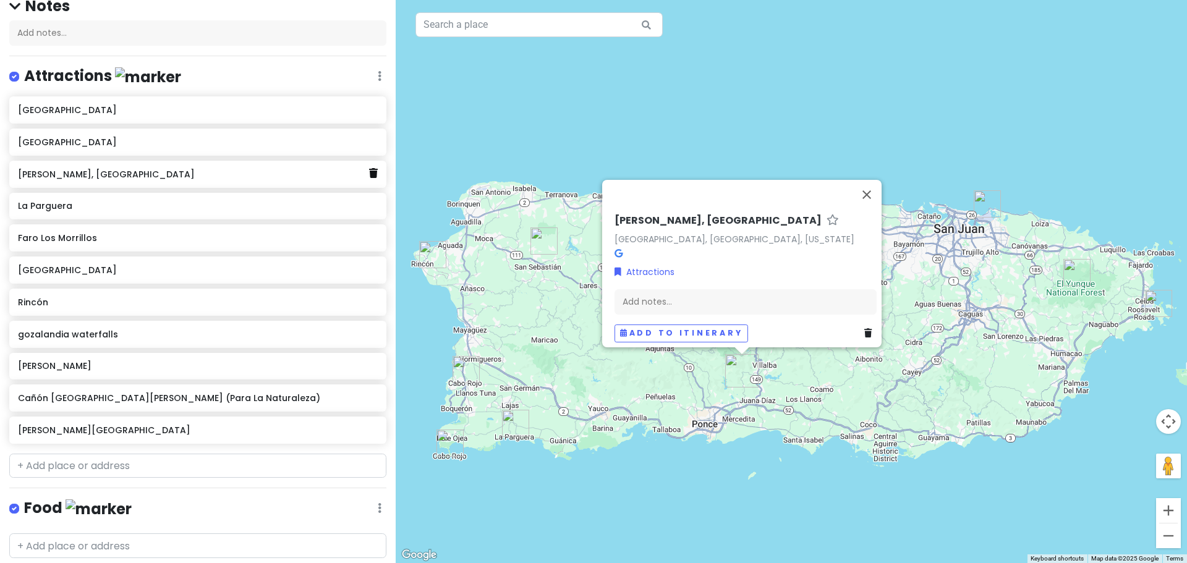
click at [369, 176] on icon at bounding box center [373, 173] width 9 height 10
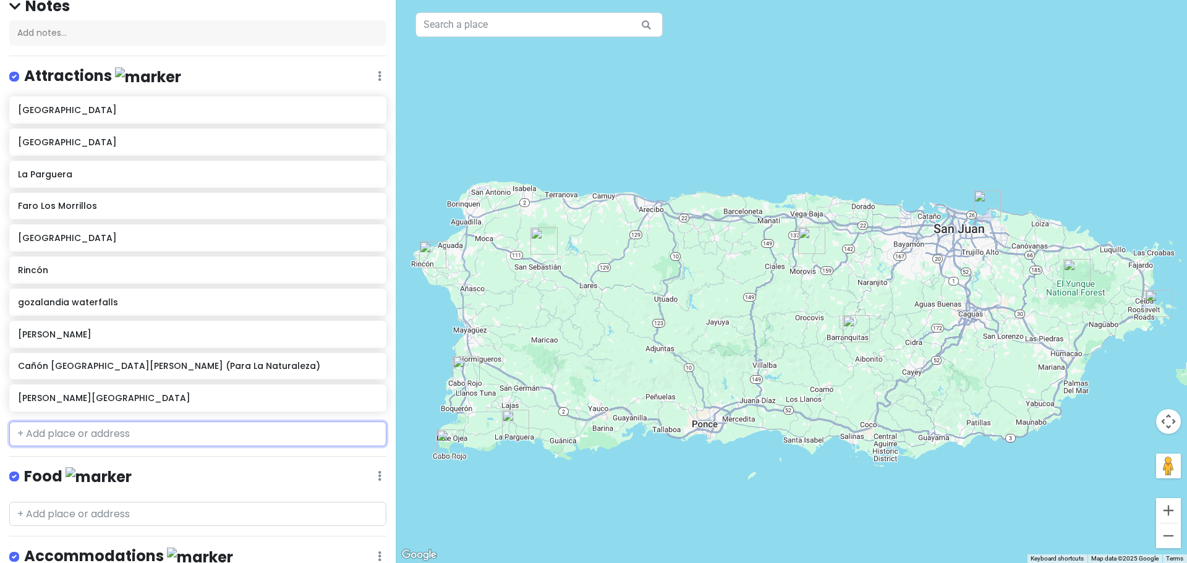
click at [48, 436] on input "text" at bounding box center [197, 434] width 377 height 25
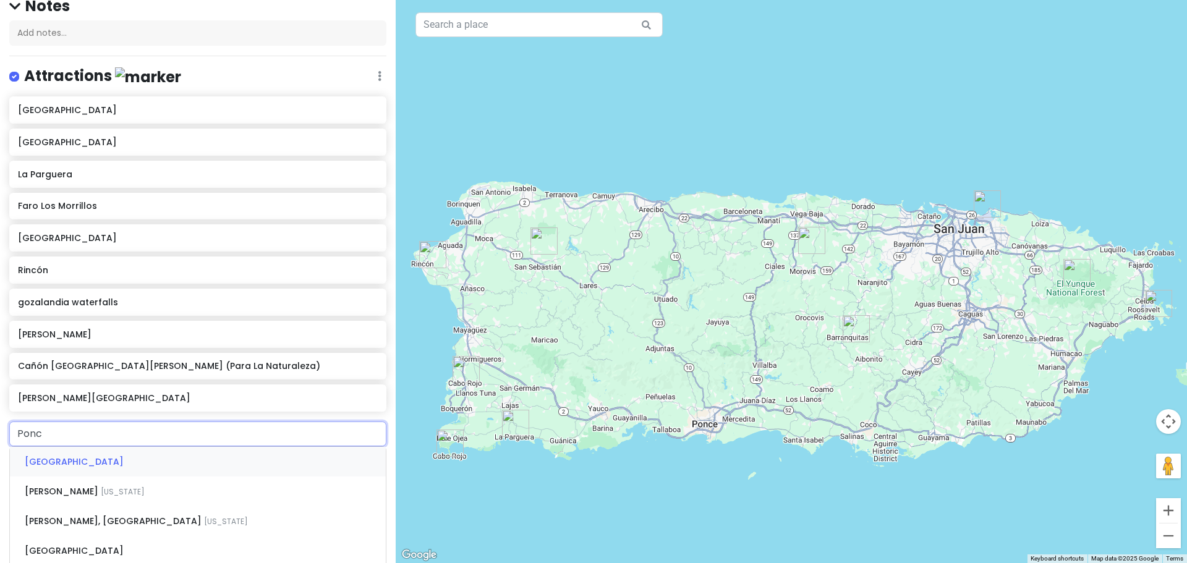
type input "Ponce"
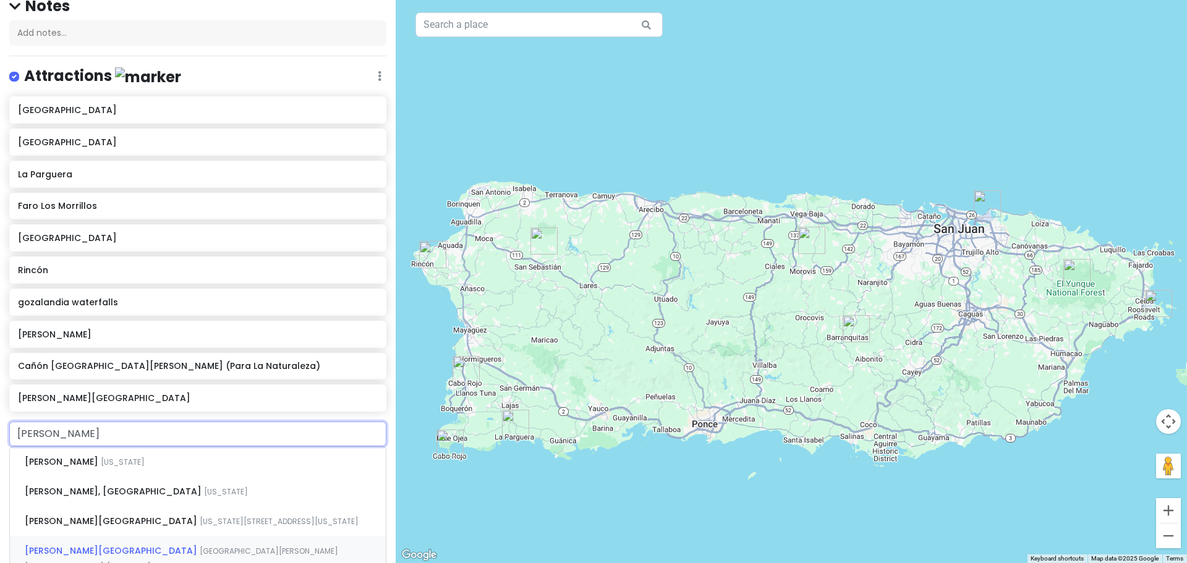
click at [145, 467] on span "Calle Baramaya, Ponce, Puerto Rico" at bounding box center [123, 462] width 44 height 11
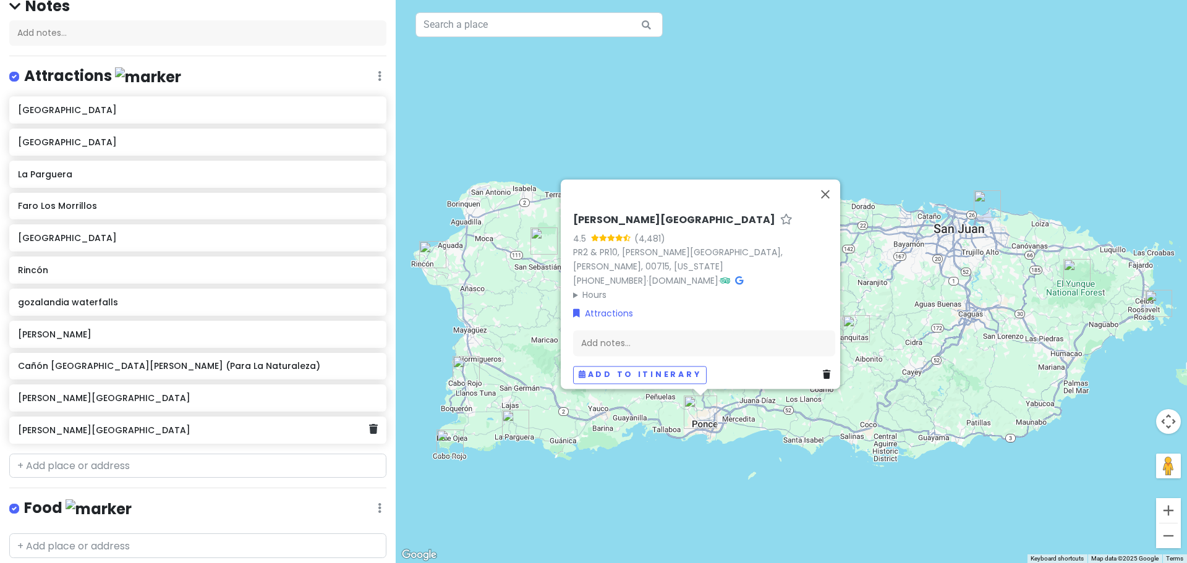
scroll to position [120, 0]
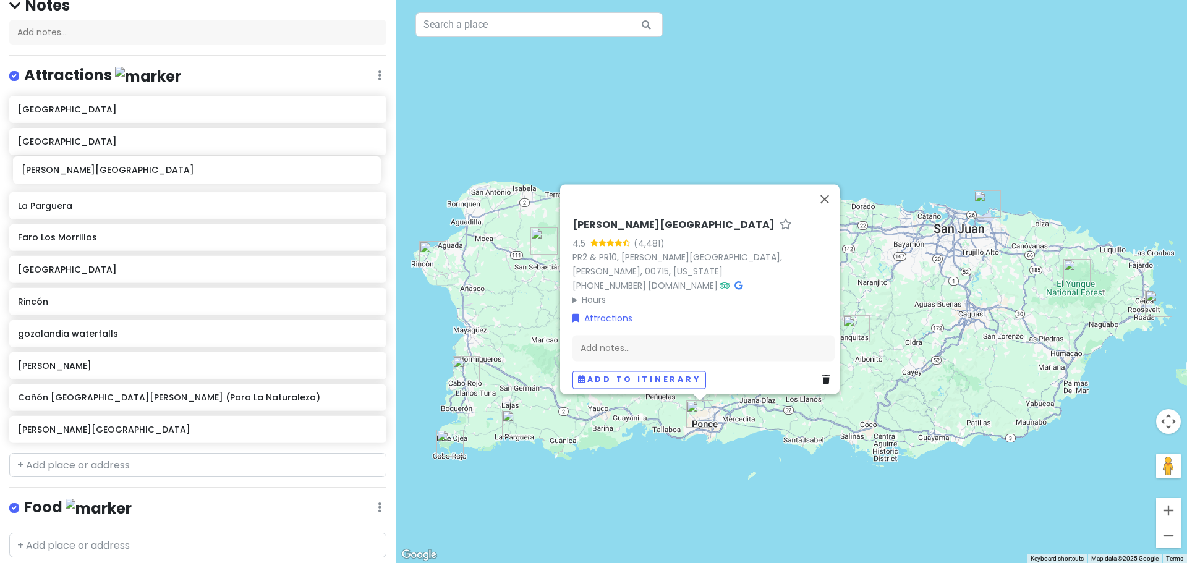
drag, startPoint x: 138, startPoint y: 433, endPoint x: 142, endPoint y: 174, distance: 259.0
click at [142, 174] on div "El Yunque National Forest Ceiba Ferry Terminal La Parguera Faro Los Morrillos C…" at bounding box center [198, 272] width 396 height 352
click at [586, 507] on div "Ponce Towne Center 4.5 (4,481) PR2 & PR10, C. Baramaya, Ponce, 00715, Puerto Ri…" at bounding box center [791, 281] width 791 height 563
